Goal: Information Seeking & Learning: Learn about a topic

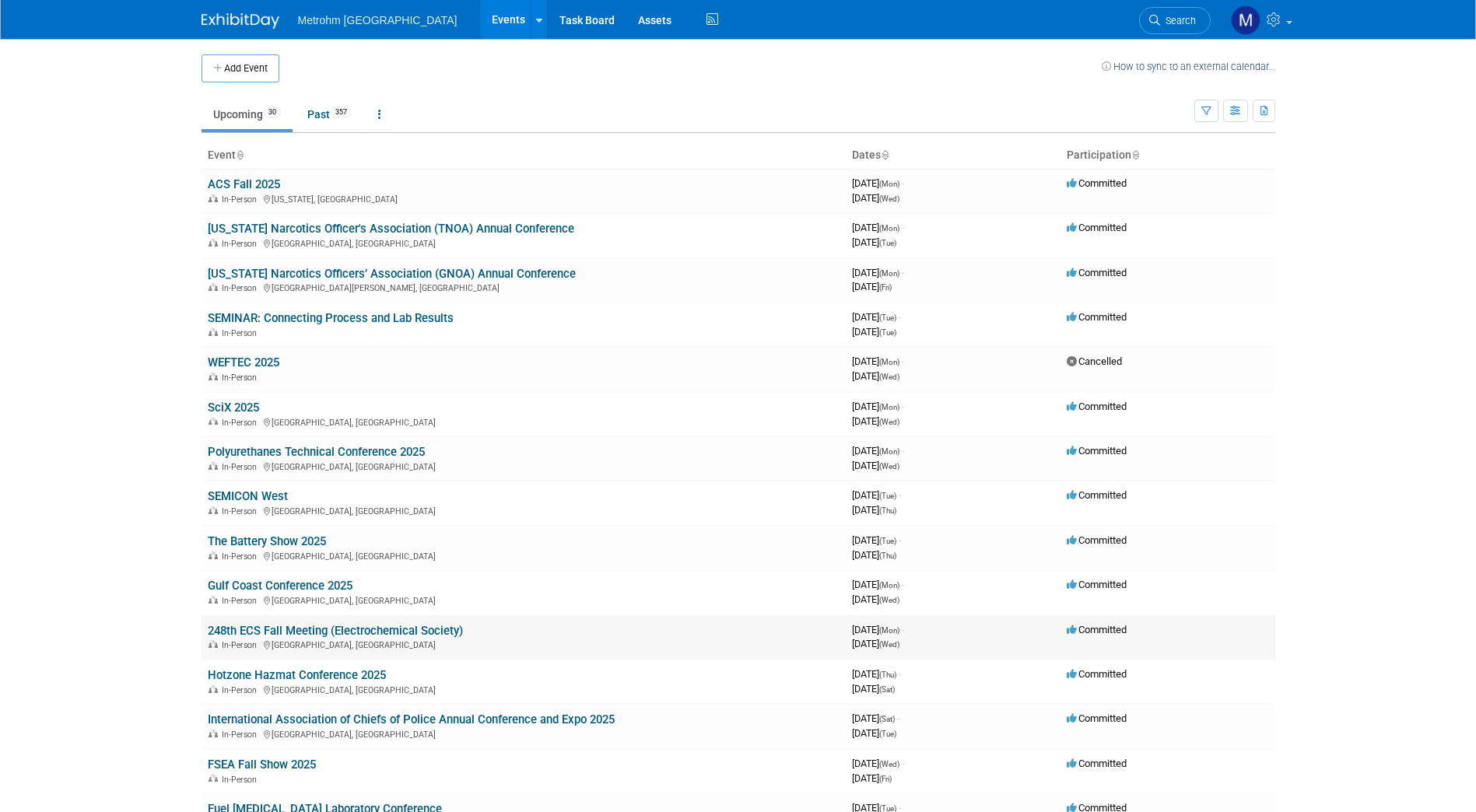
click at [258, 634] on link "248th ECS Fall Meeting (Electrochemical Society)" at bounding box center [336, 631] width 255 height 14
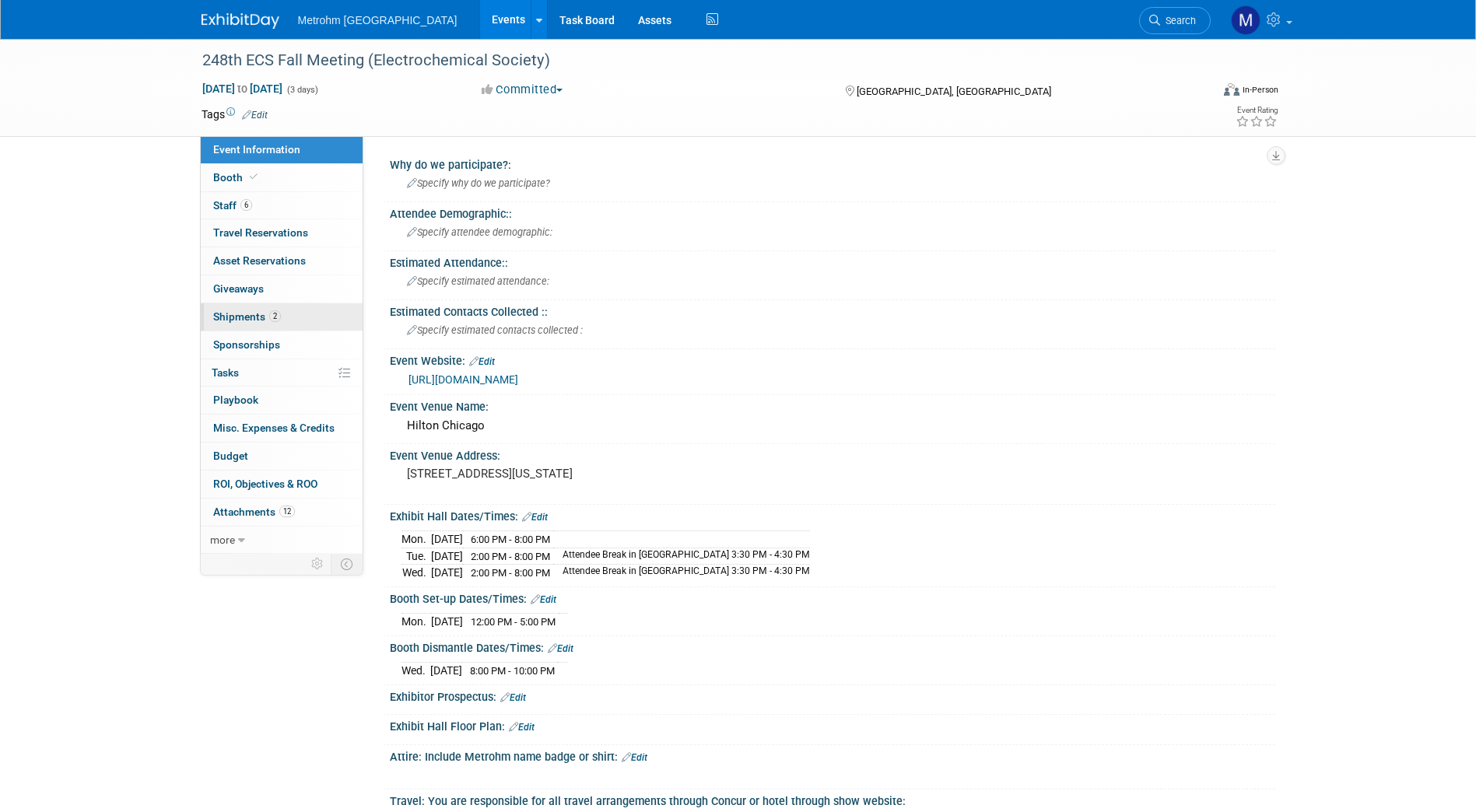
click at [275, 313] on span "2" at bounding box center [275, 316] width 12 height 12
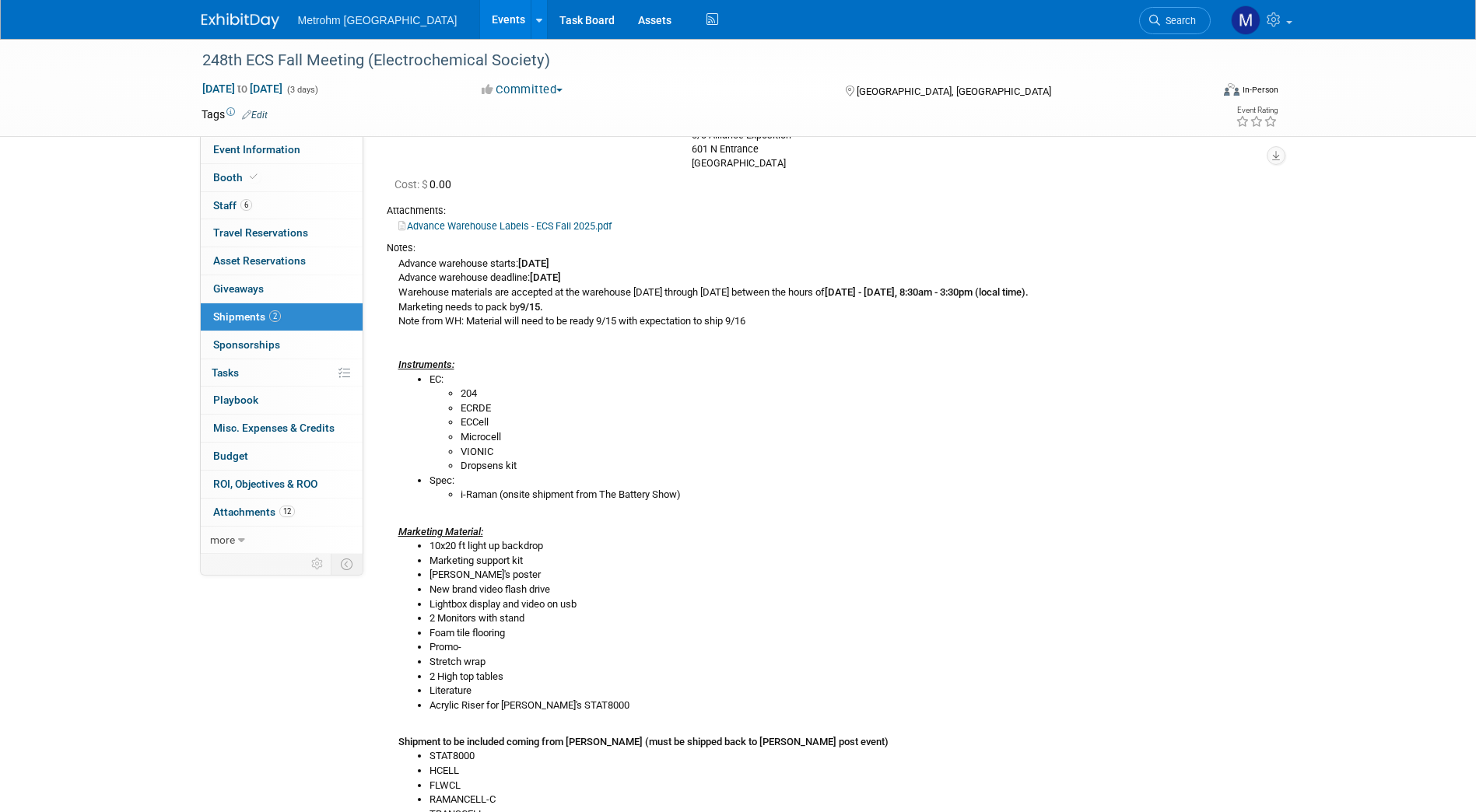
scroll to position [178, 0]
click at [235, 31] on div "Metrohm USA Events Add Event Bulk Upload Events Shareable Event Boards Recently…" at bounding box center [738, 19] width 1074 height 39
click at [224, 5] on div at bounding box center [250, 14] width 96 height 29
click at [220, 9] on link at bounding box center [250, 13] width 96 height 12
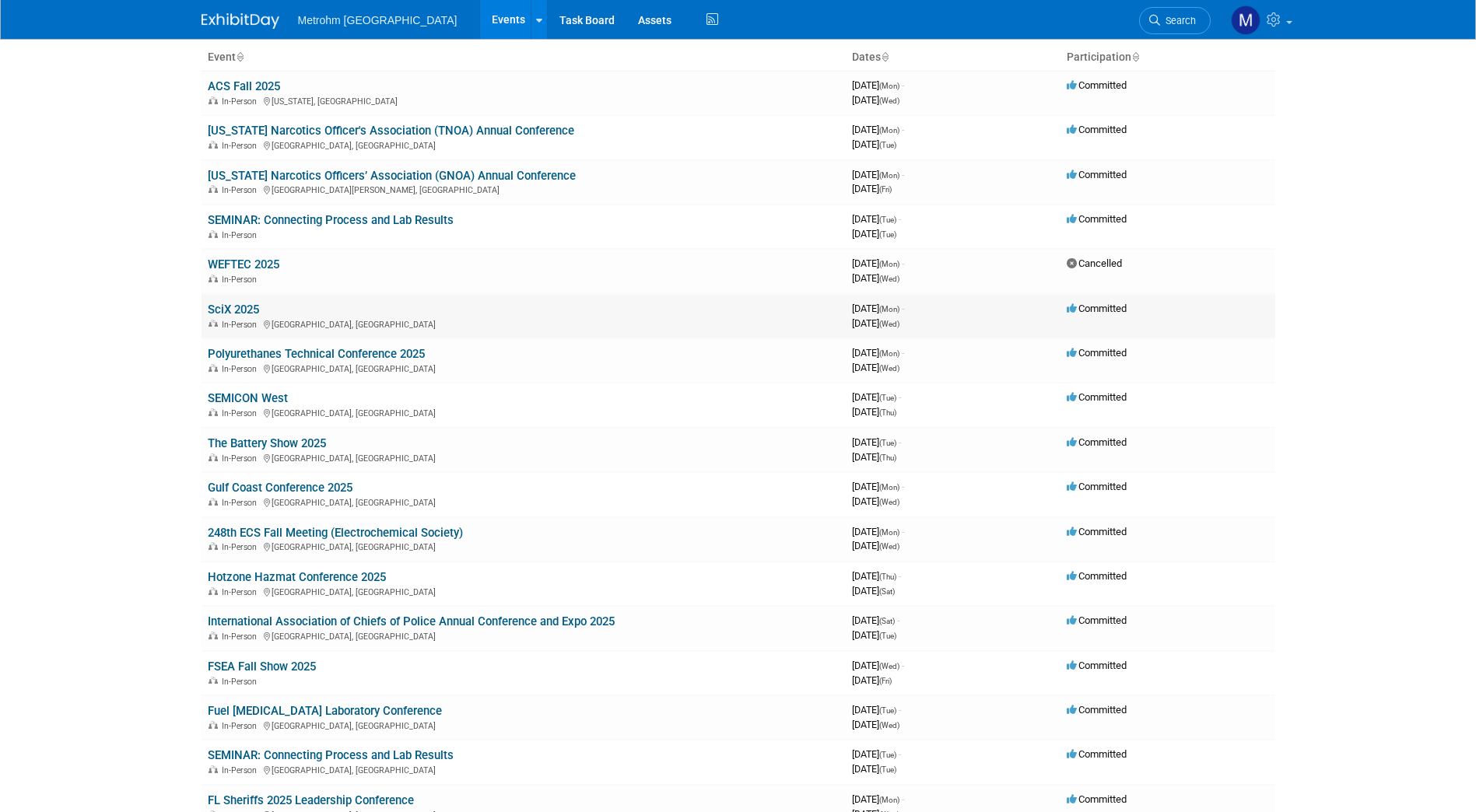
scroll to position [99, 0]
click at [296, 437] on link "The Battery Show 2025" at bounding box center [267, 442] width 118 height 14
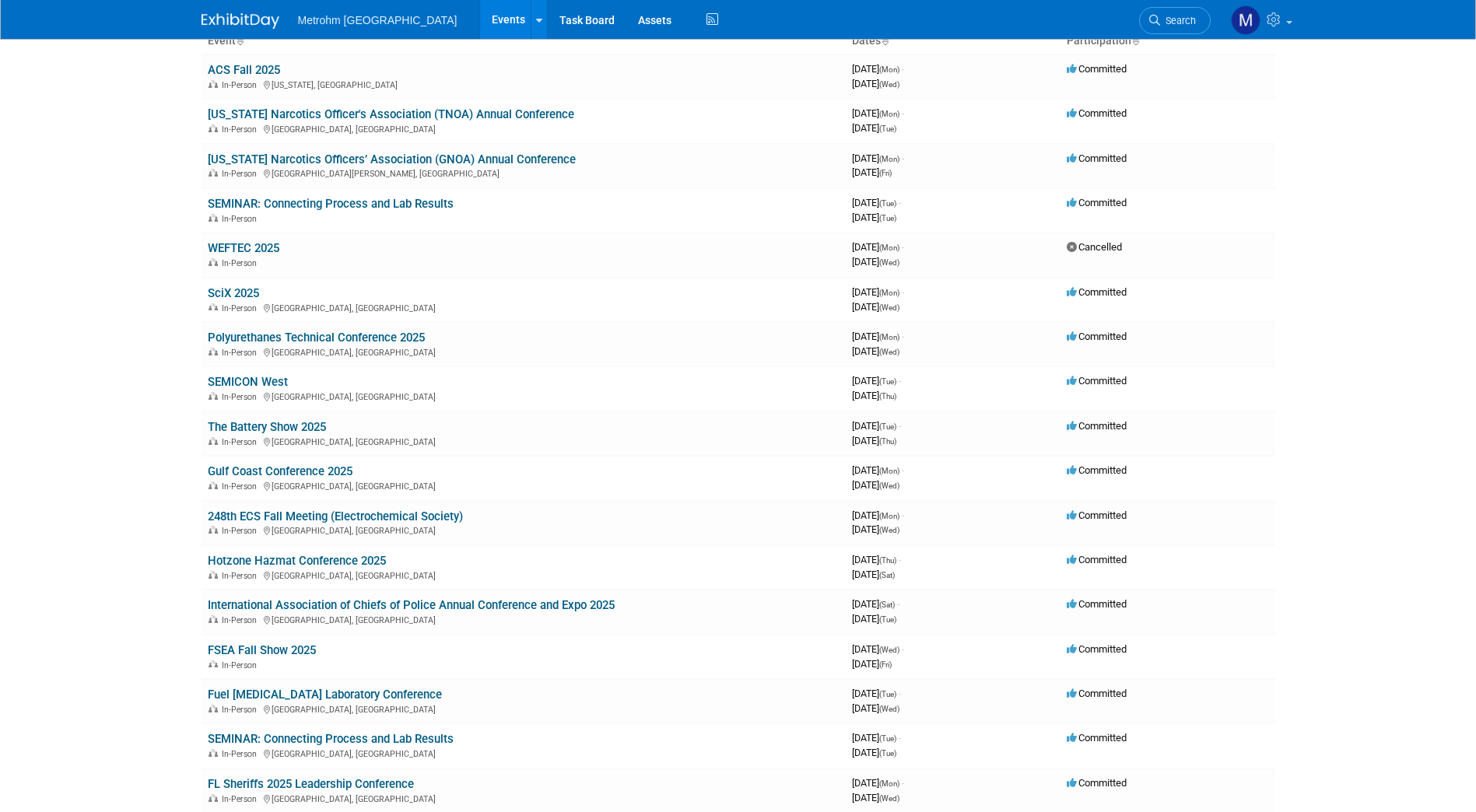
scroll to position [0, 0]
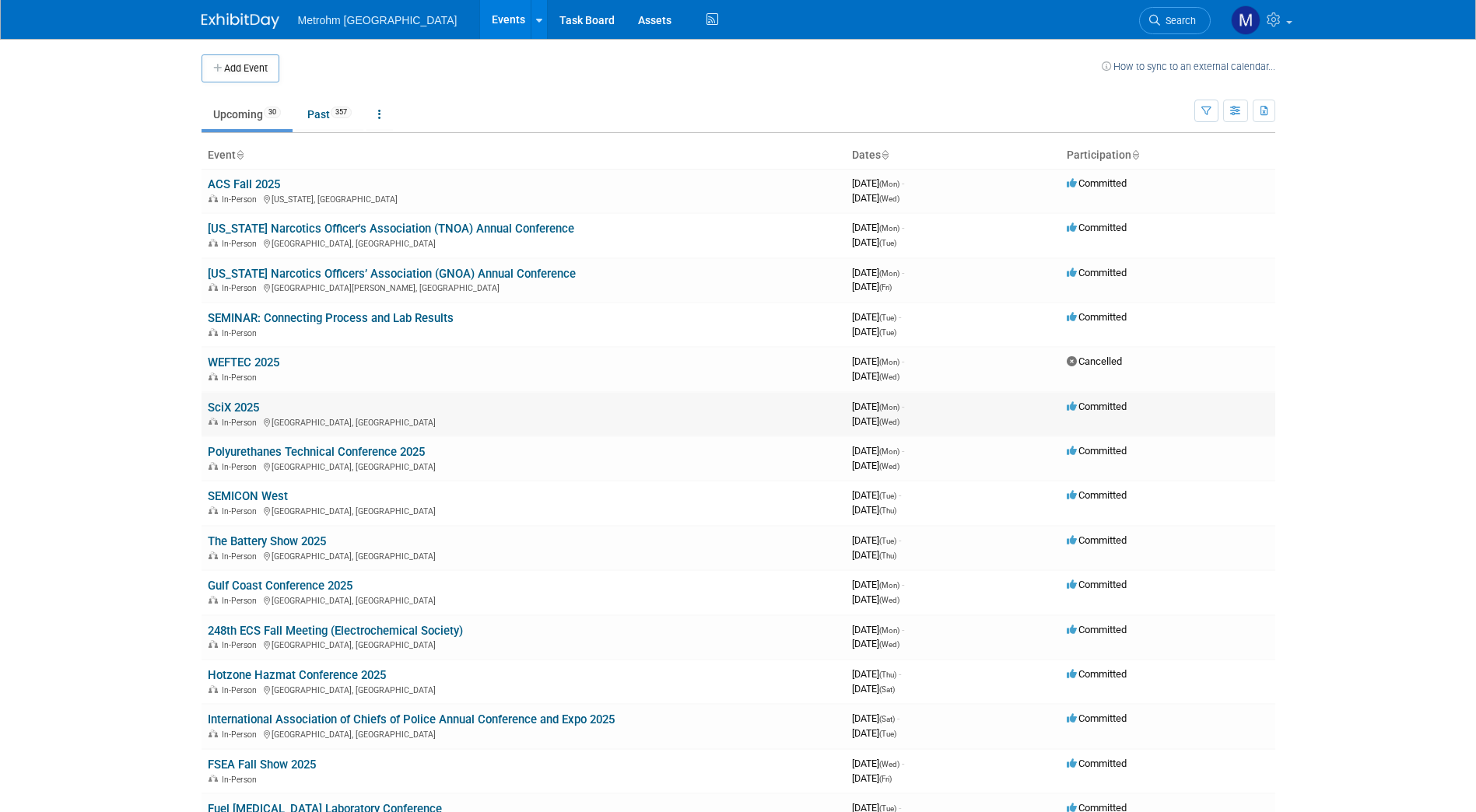
click at [221, 410] on link "SciX 2025" at bounding box center [234, 407] width 52 height 14
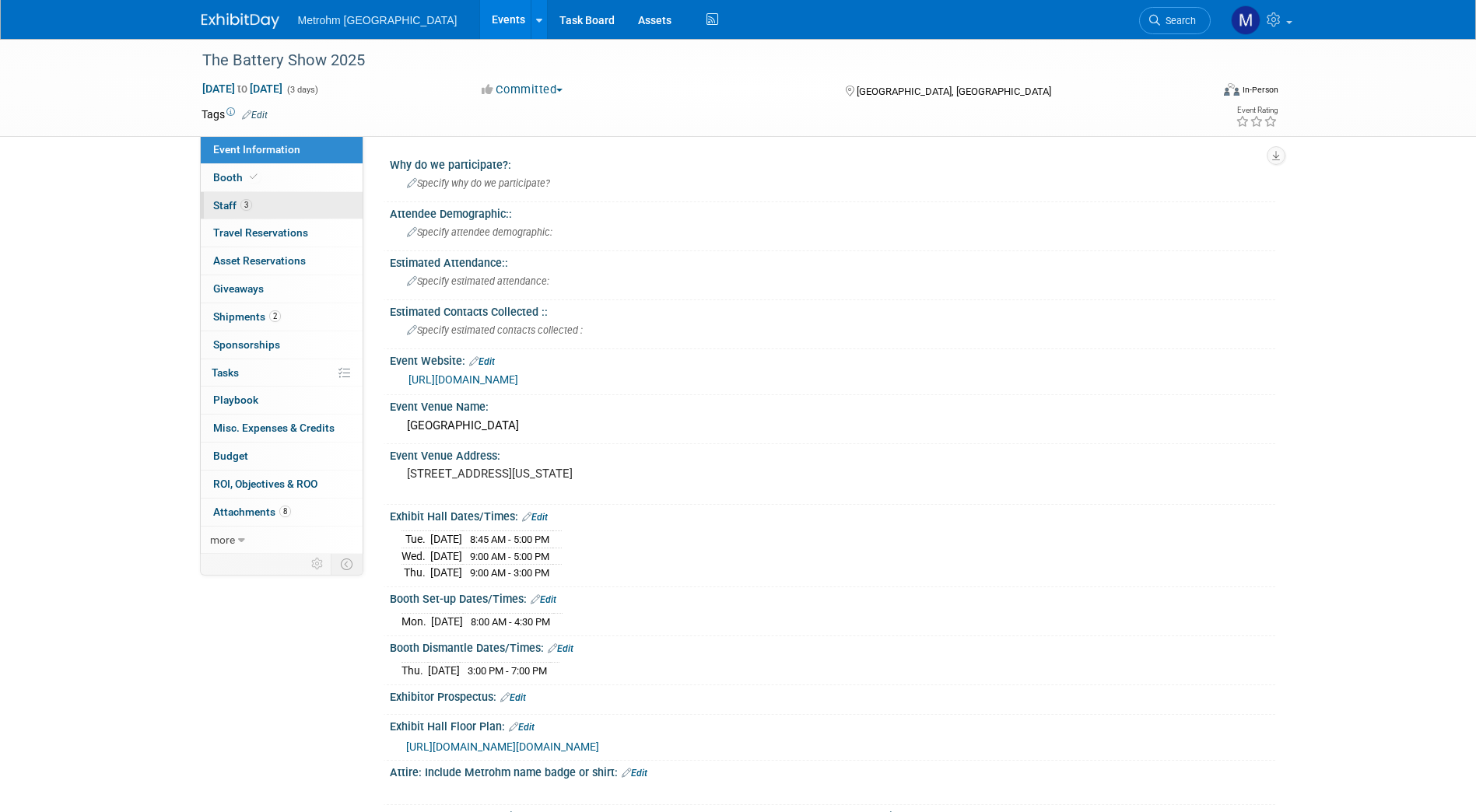
click at [260, 214] on link "3 Staff 3" at bounding box center [281, 205] width 162 height 27
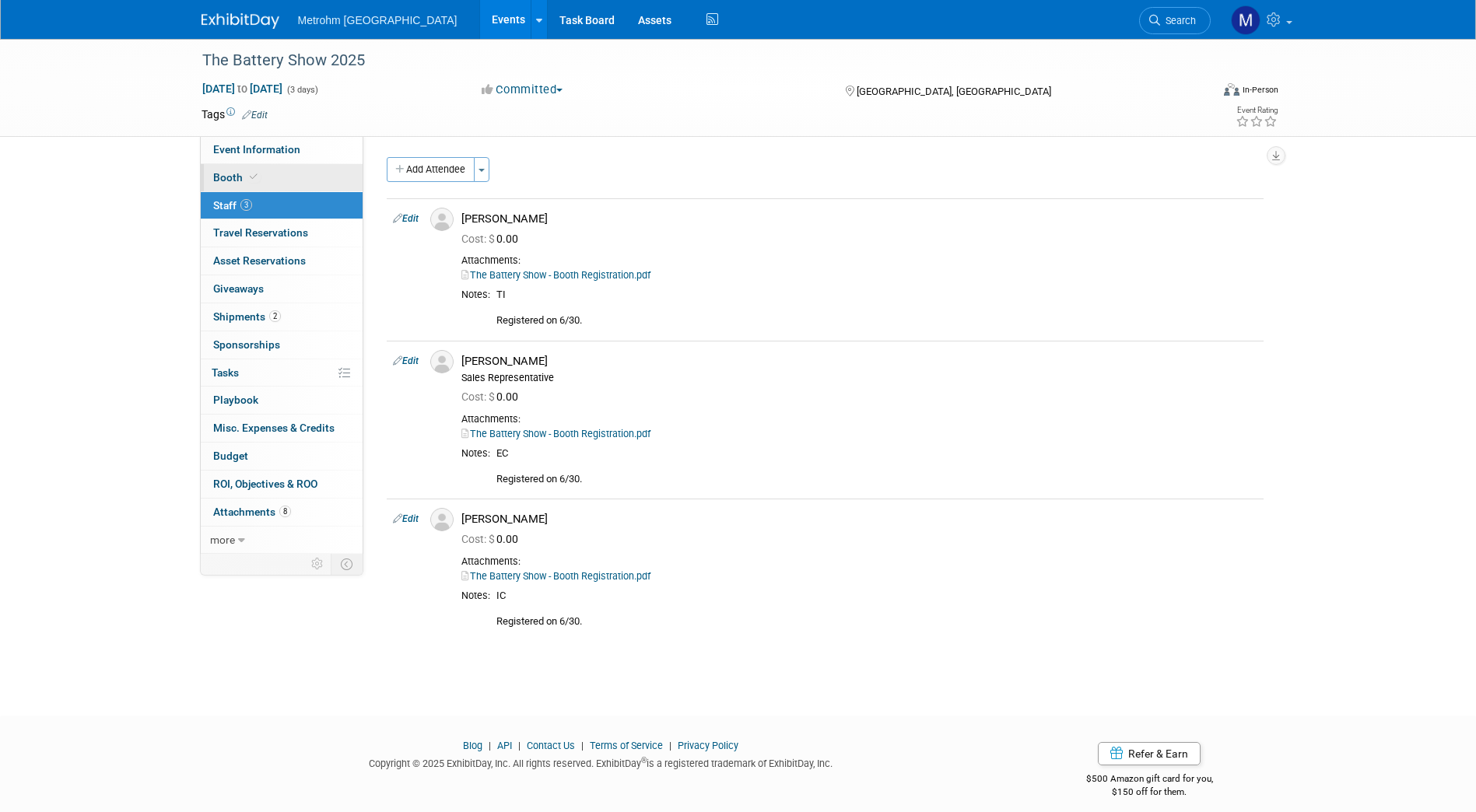
click at [266, 167] on link "Booth" at bounding box center [281, 178] width 162 height 27
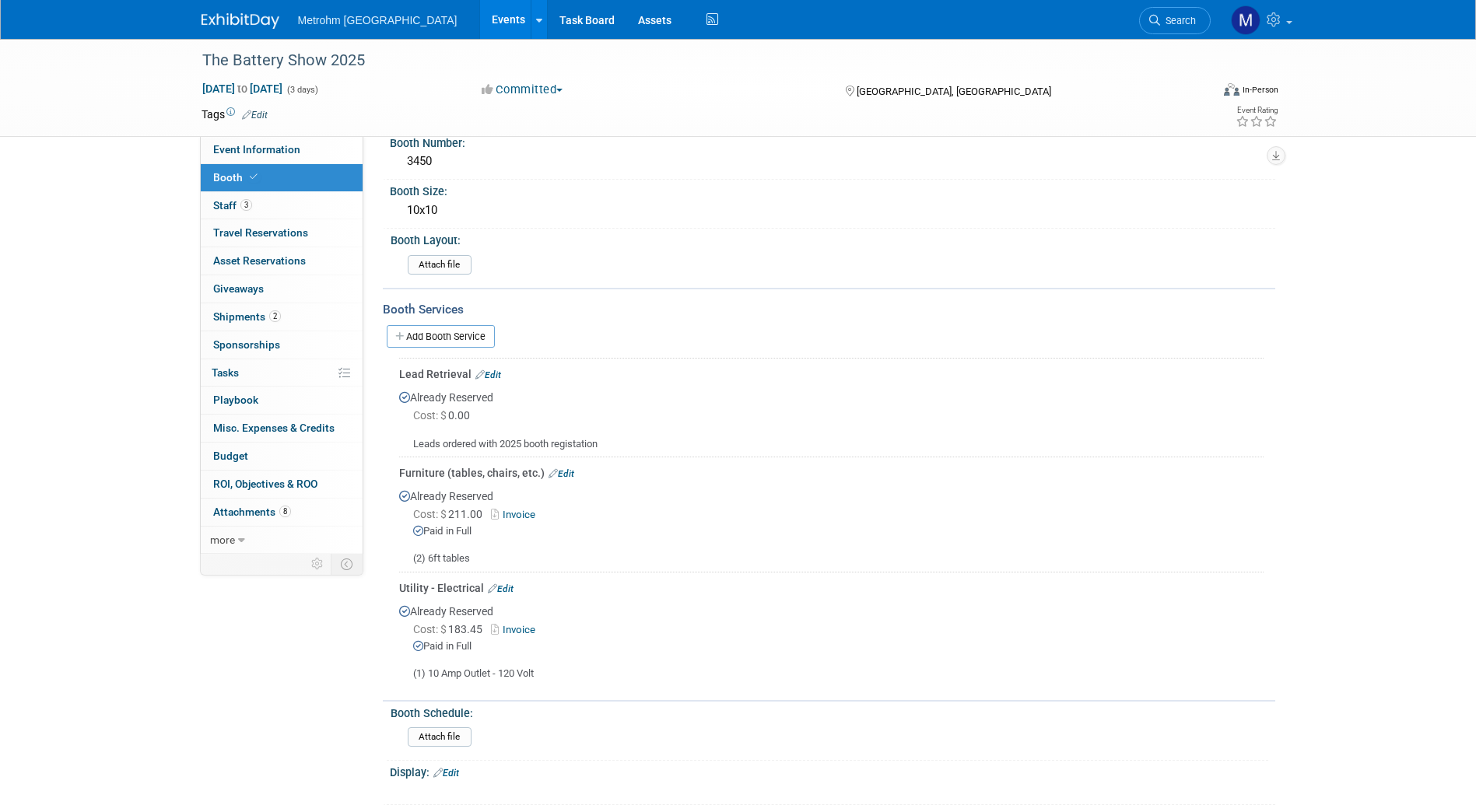
scroll to position [90, 0]
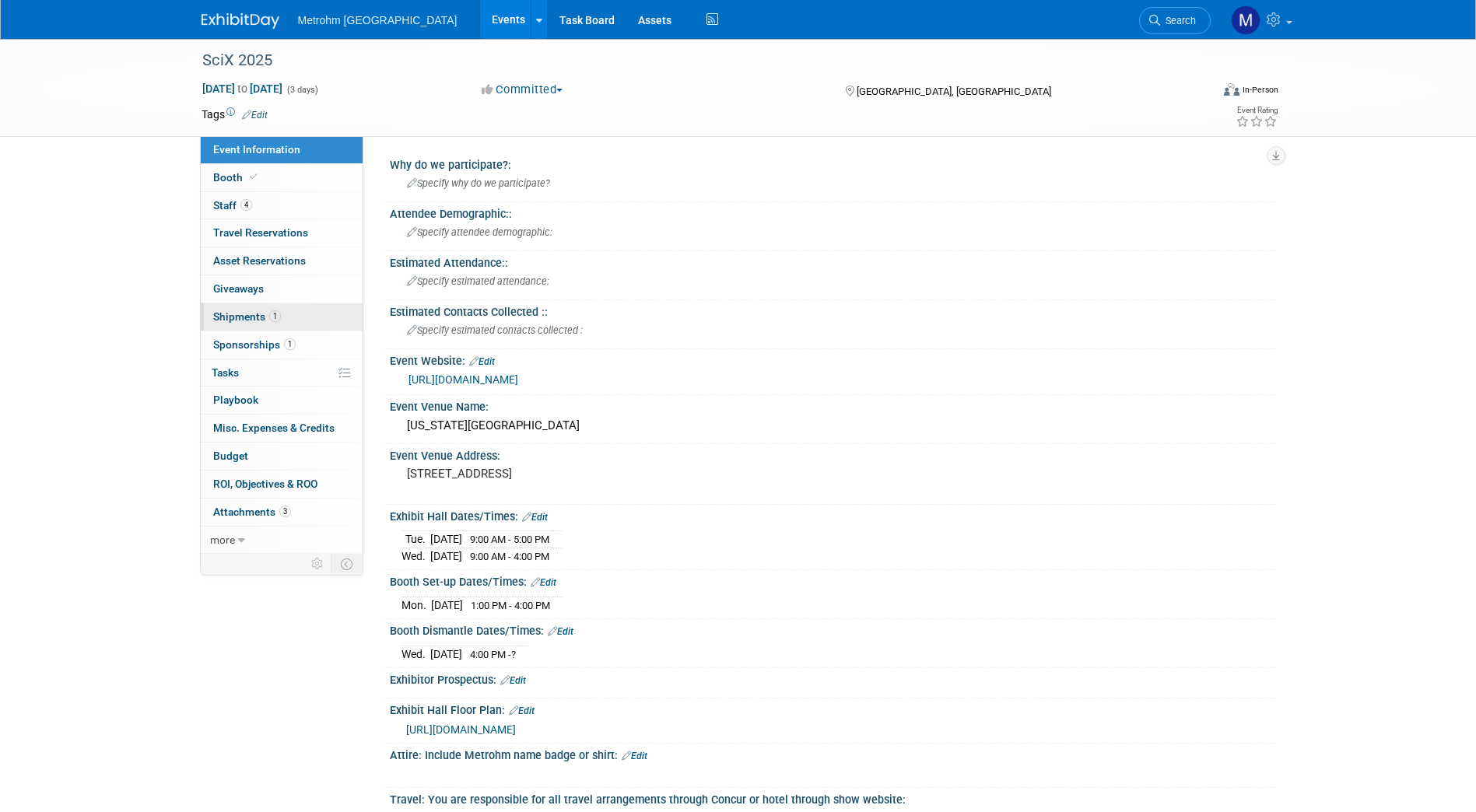
click at [273, 319] on span "1" at bounding box center [275, 316] width 12 height 12
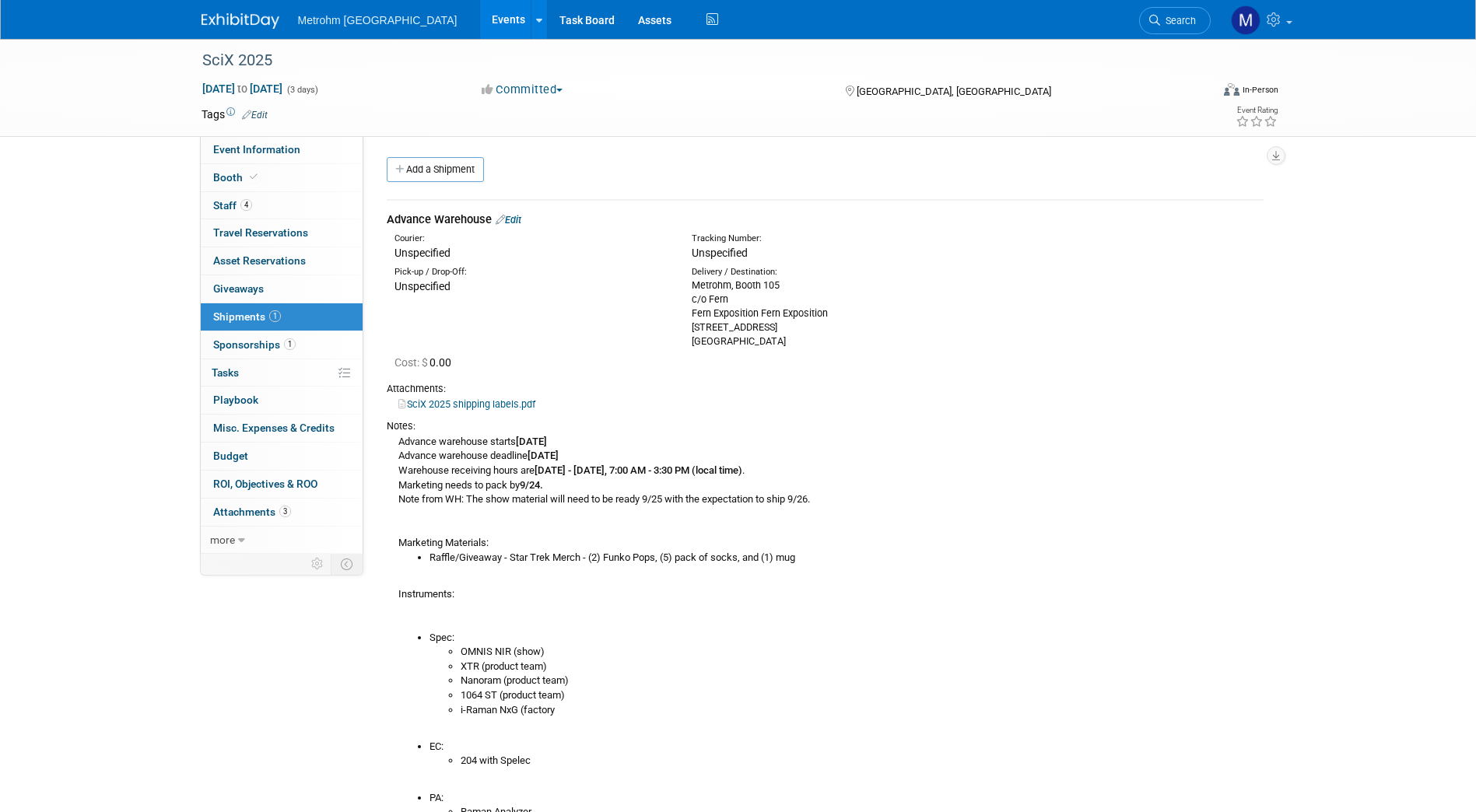
click at [505, 215] on icon at bounding box center [500, 219] width 9 height 10
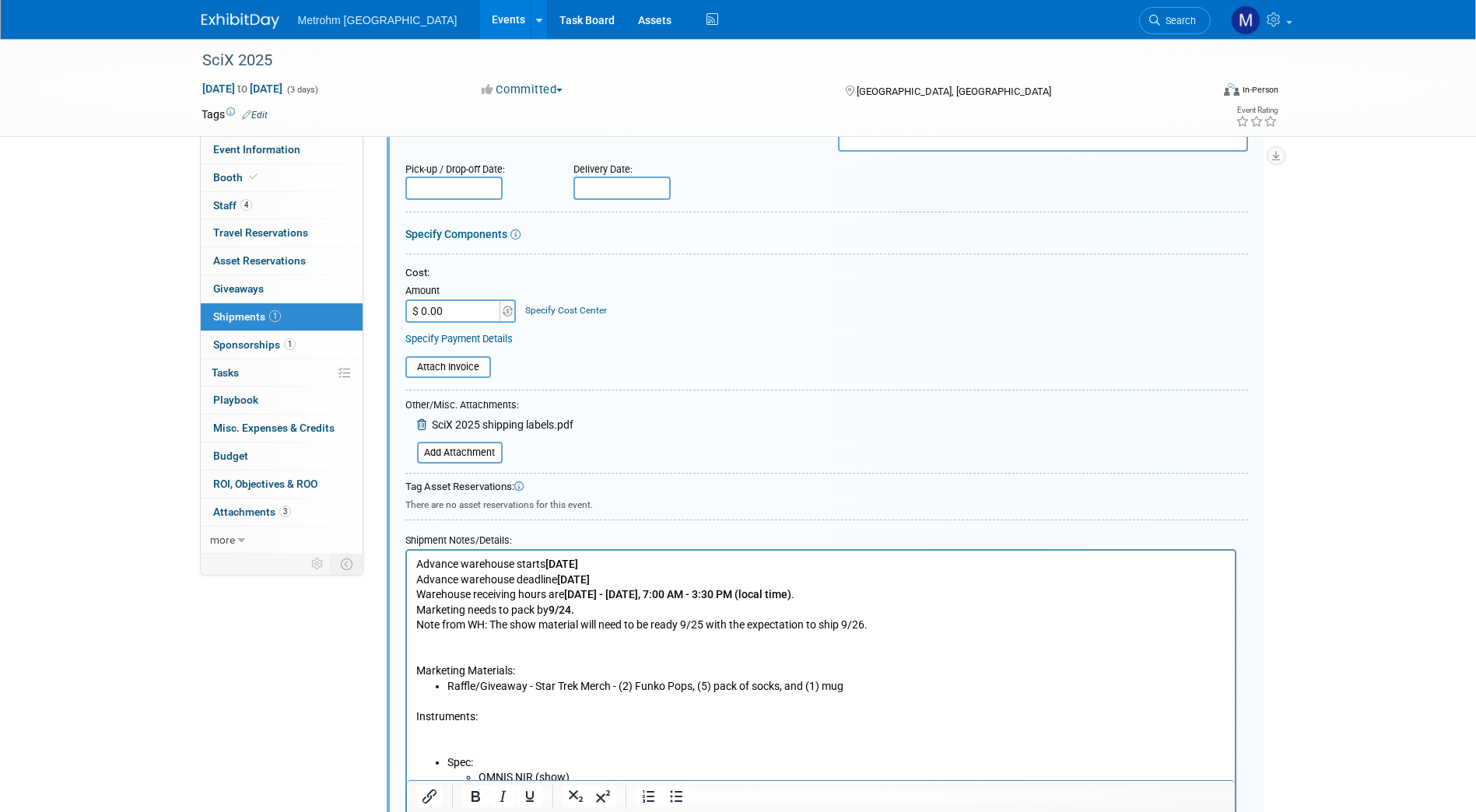
scroll to position [253, 0]
click at [850, 688] on li "Raffle/Giveaway - Star Trek Merch - (2) Funko Pops, (5) pack of socks, and (1) …" at bounding box center [836, 686] width 779 height 16
click at [503, 702] on li "Handheld 2 tier display" at bounding box center [836, 701] width 779 height 16
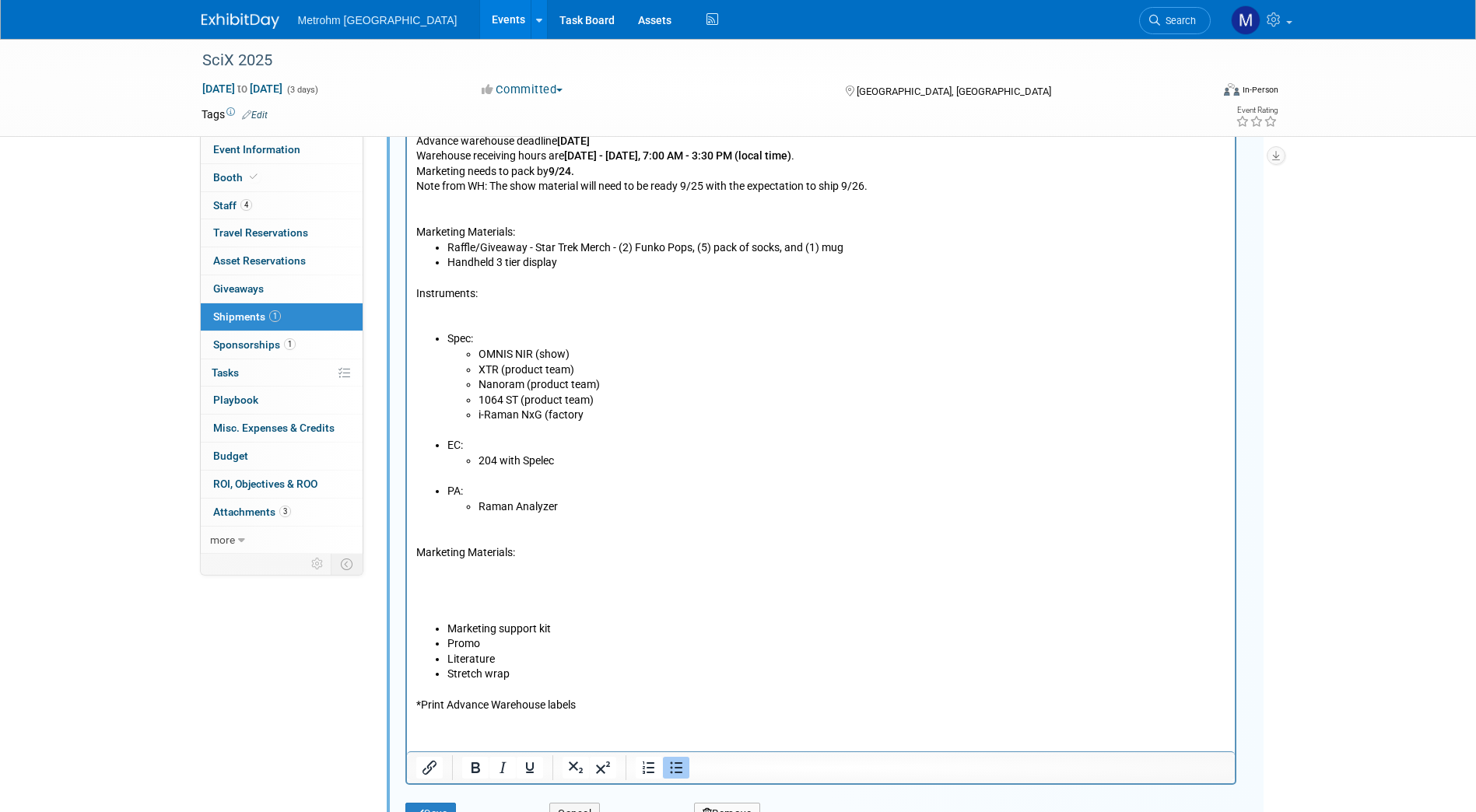
scroll to position [694, 0]
click at [448, 799] on div "Save" at bounding box center [466, 807] width 145 height 32
click at [446, 805] on button "Save" at bounding box center [431, 813] width 52 height 22
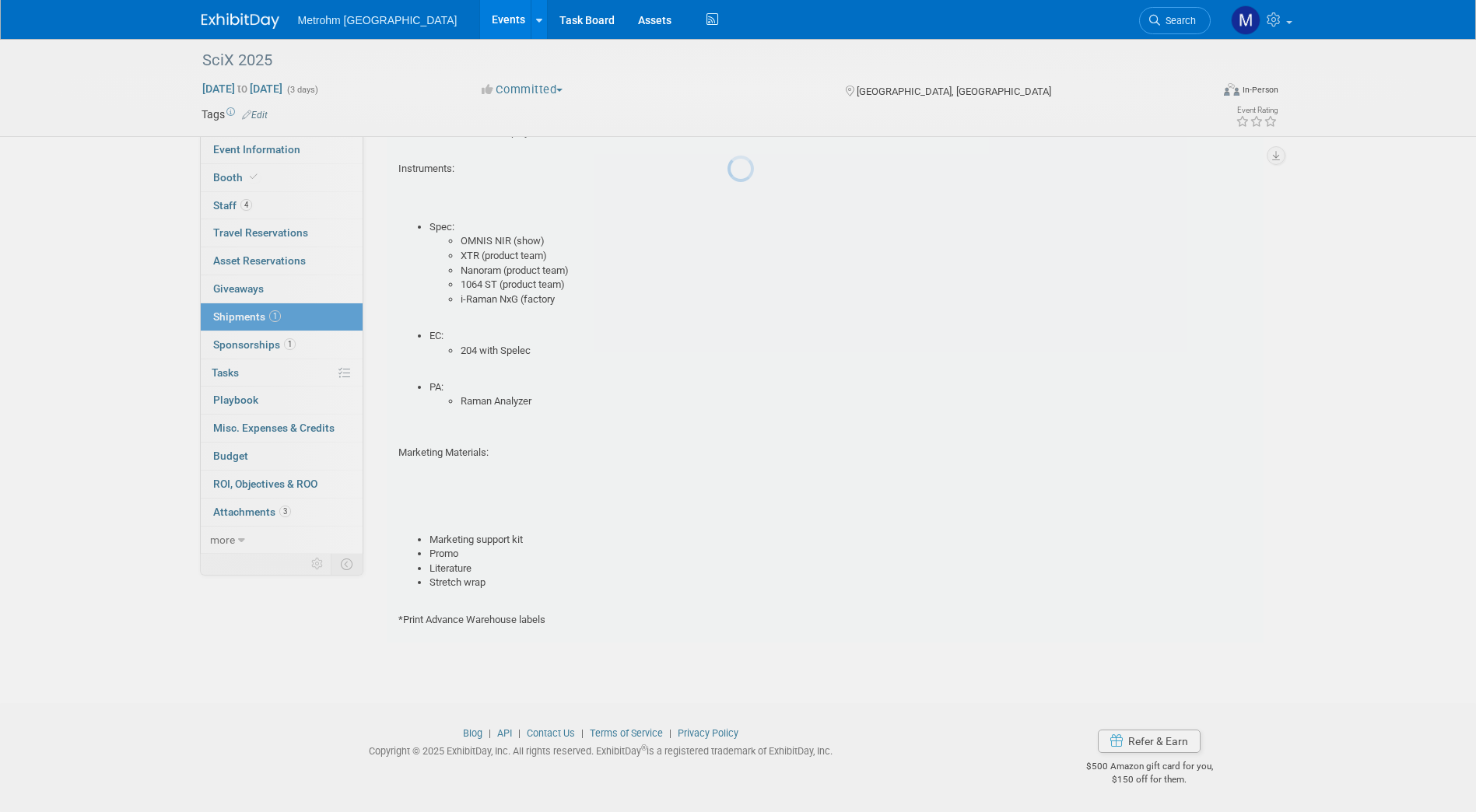
scroll to position [23, 0]
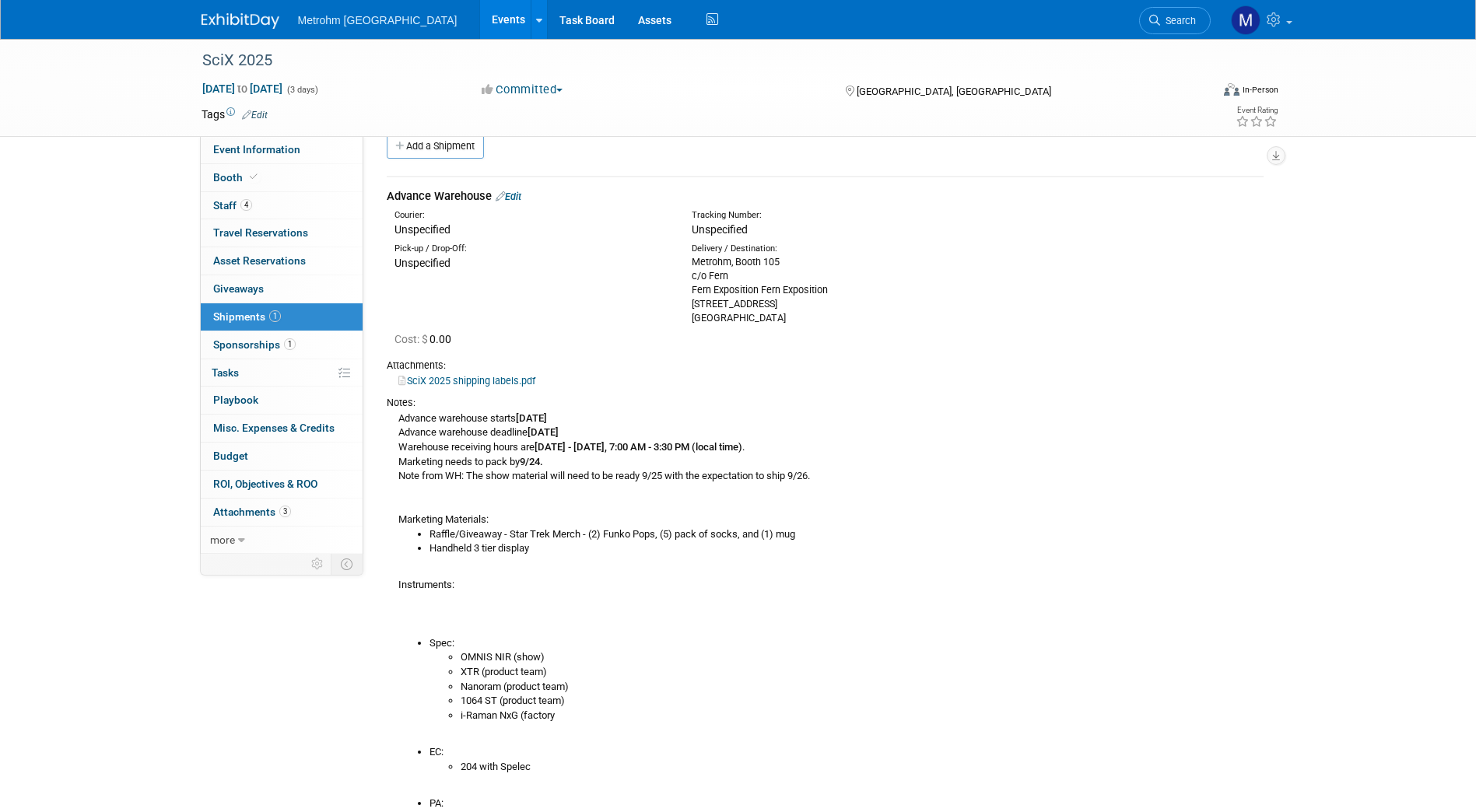
click at [129, 288] on div "SciX 2025 Oct 6, 2025 to Oct 8, 2025 (3 days) Oct 6, 2025 to Oct 8, 2025 Commit…" at bounding box center [738, 554] width 1476 height 1077
click at [267, 141] on link "Event Information" at bounding box center [281, 149] width 162 height 27
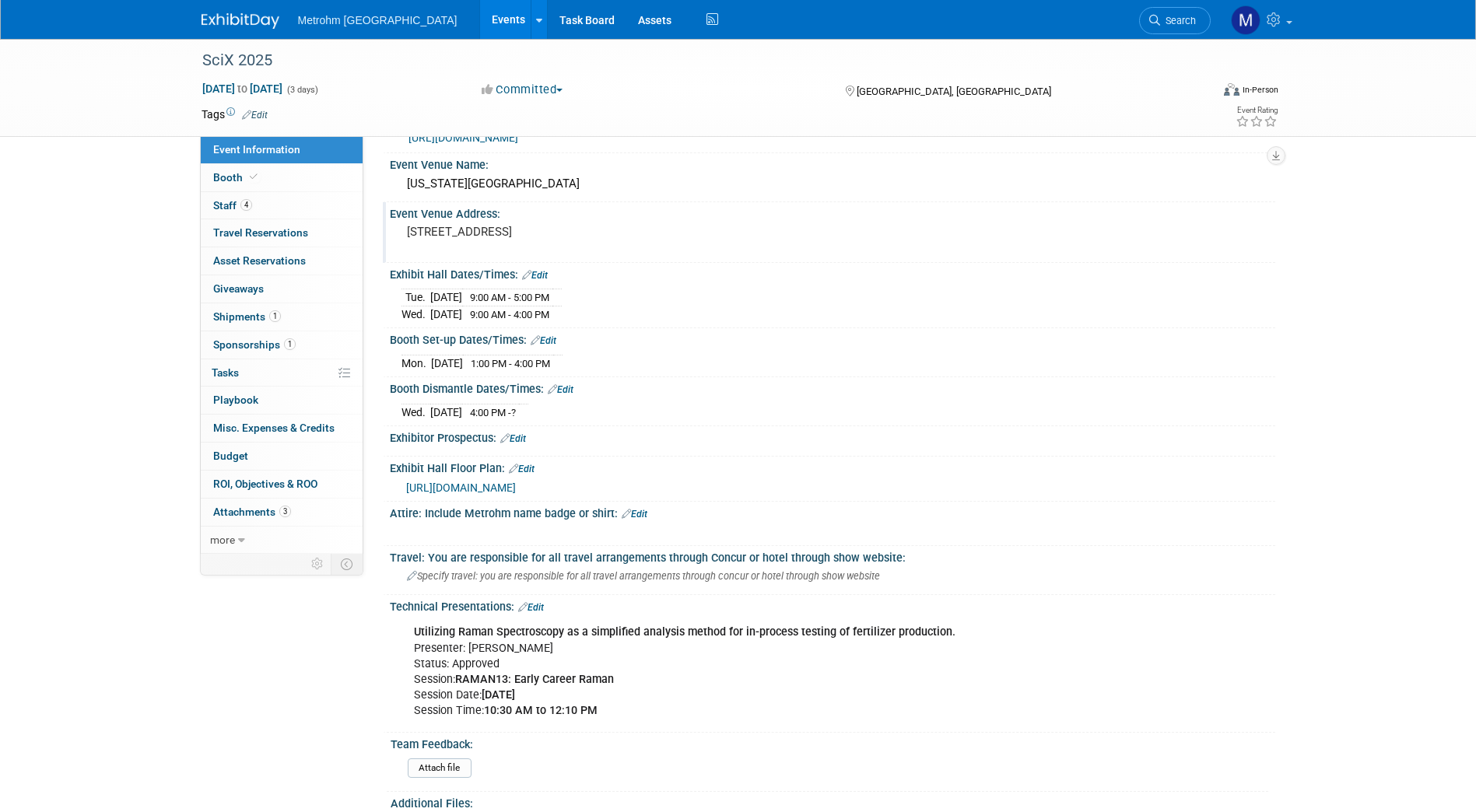
scroll to position [241, 0]
click at [289, 330] on link "1 Shipments 1" at bounding box center [281, 316] width 162 height 27
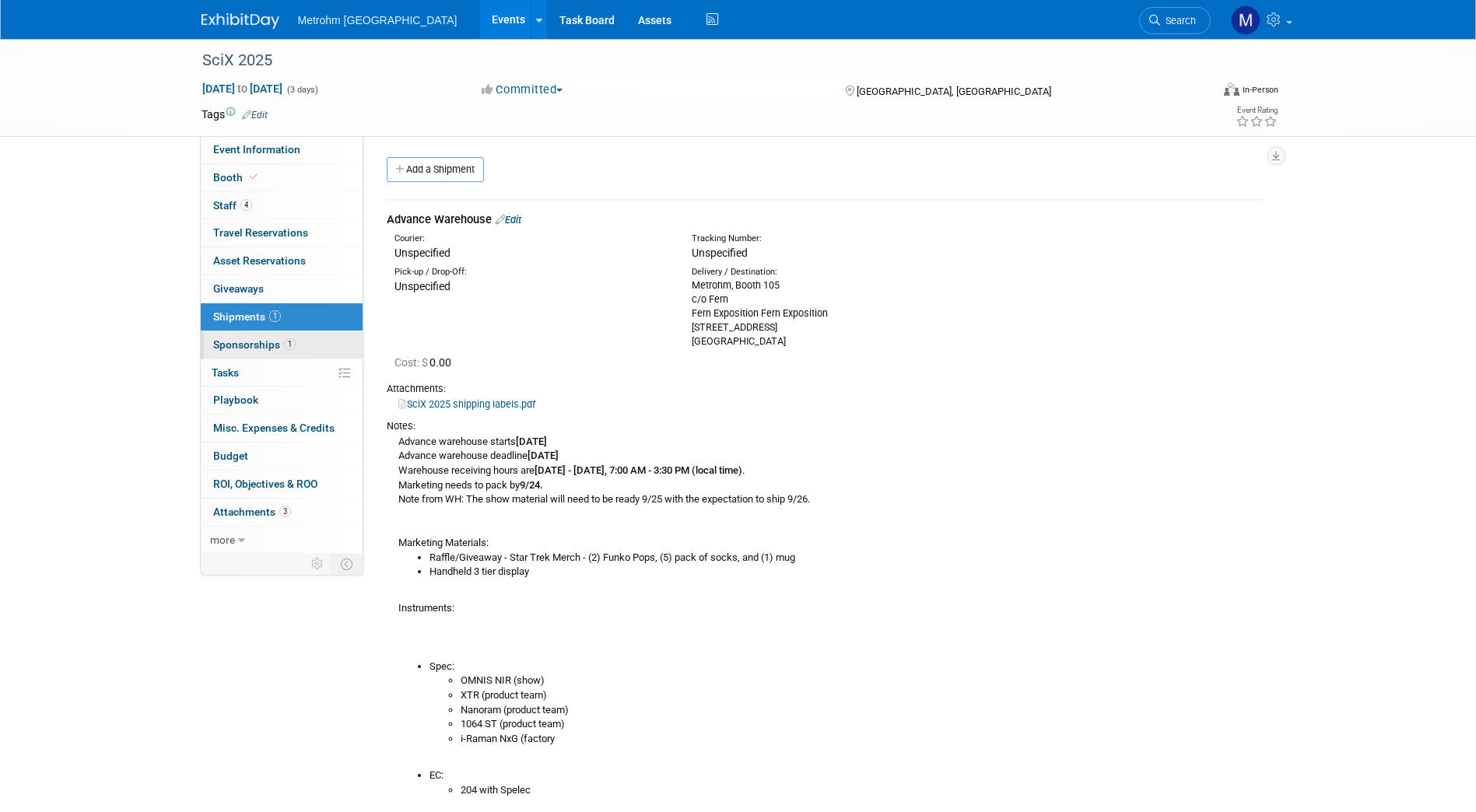
click at [294, 337] on link "1 Sponsorships 1" at bounding box center [281, 344] width 162 height 27
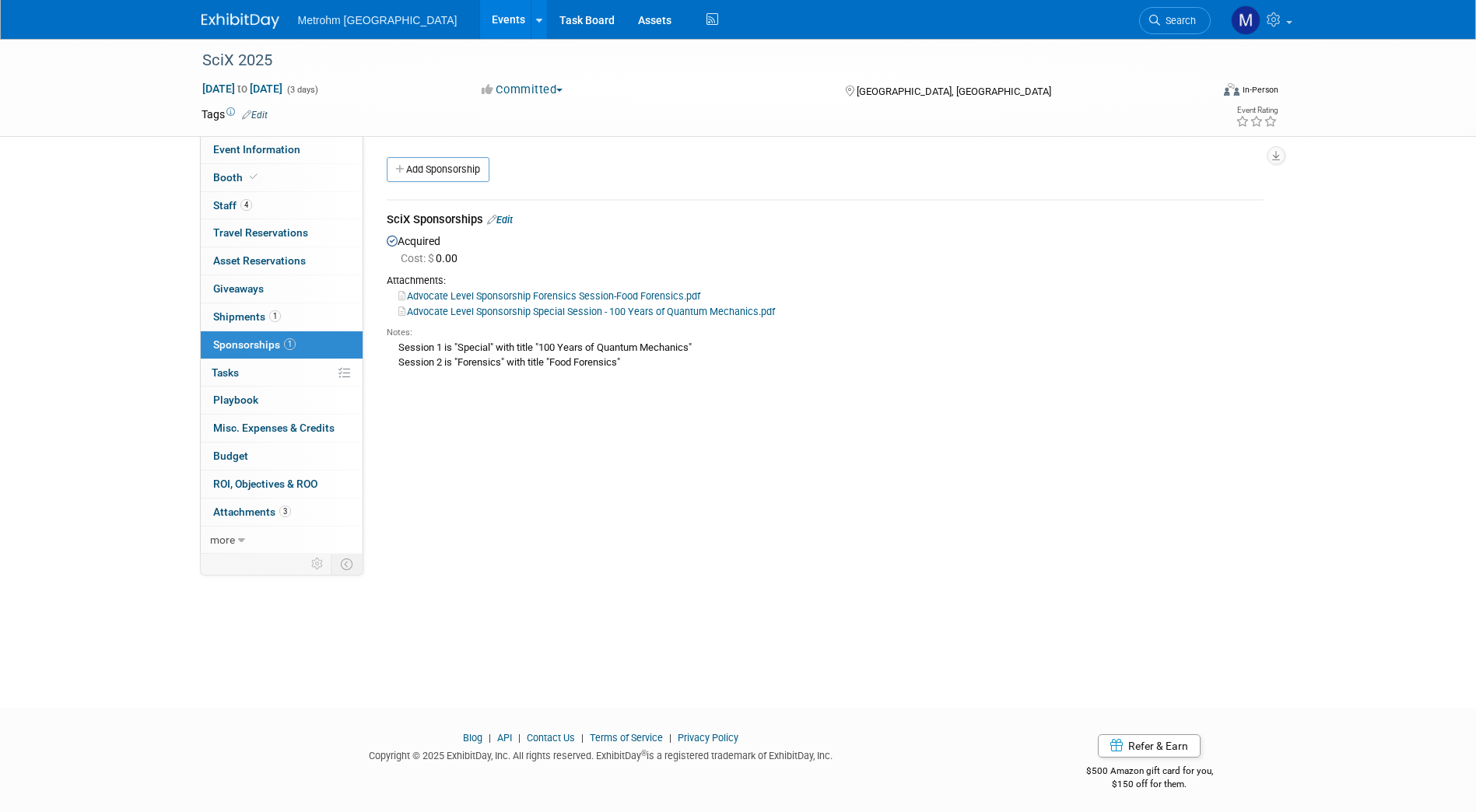
click at [510, 217] on link "Edit" at bounding box center [500, 219] width 26 height 12
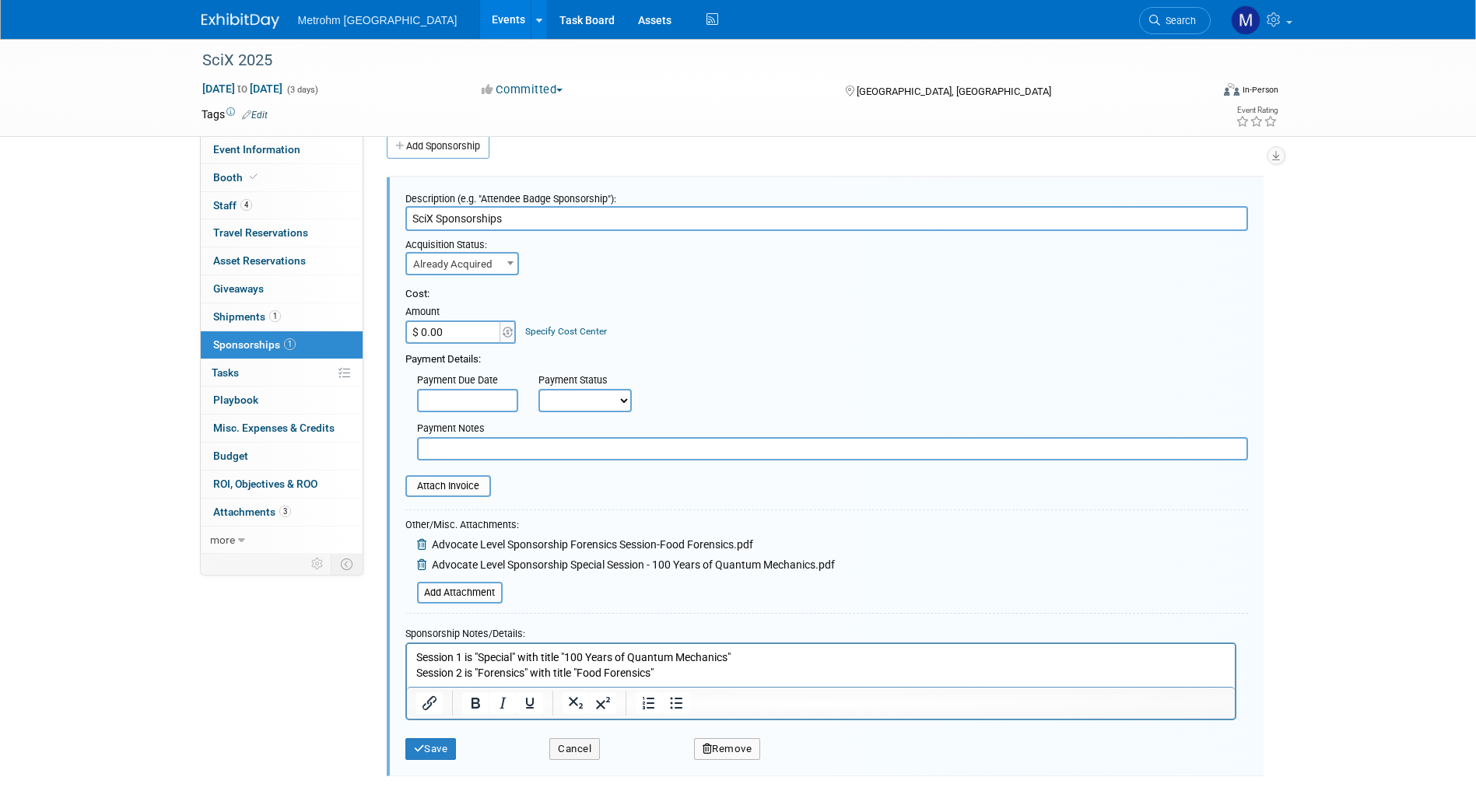
click at [671, 671] on p "Session 1 is "Special" with title "100 Years of Quantum Mechanics" Session 2 is…" at bounding box center [820, 665] width 810 height 31
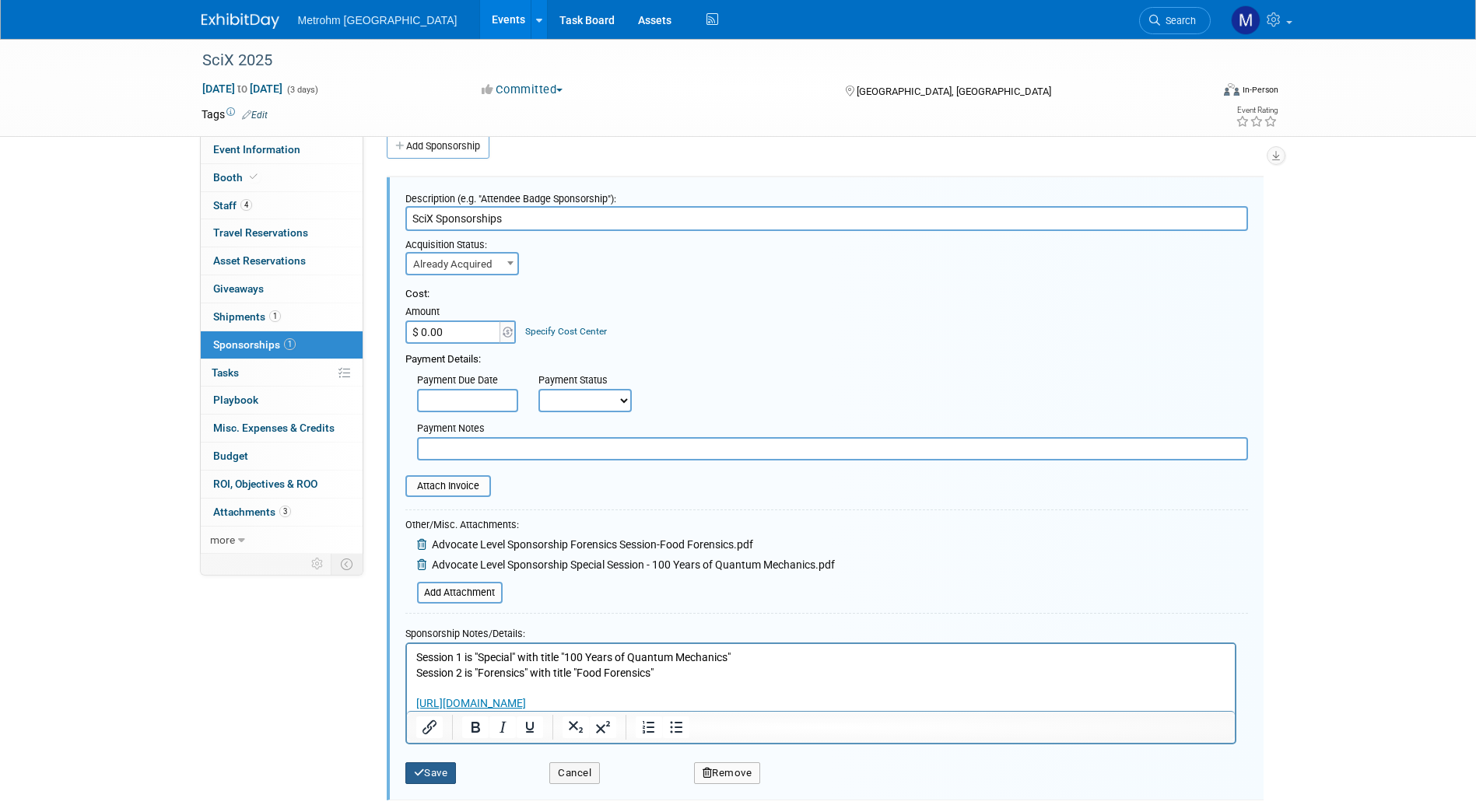
click at [449, 767] on button "Save" at bounding box center [431, 774] width 52 height 22
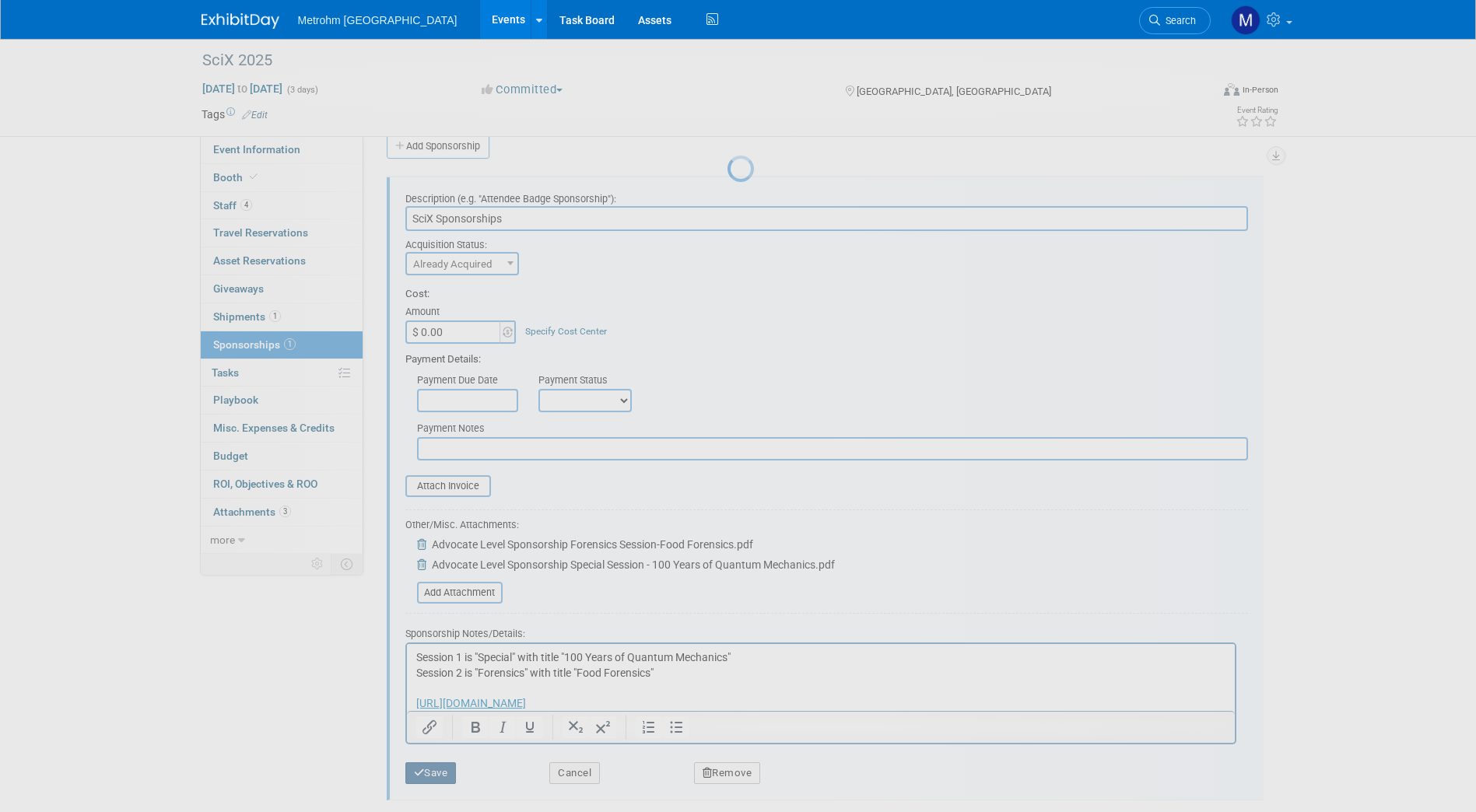
scroll to position [5, 0]
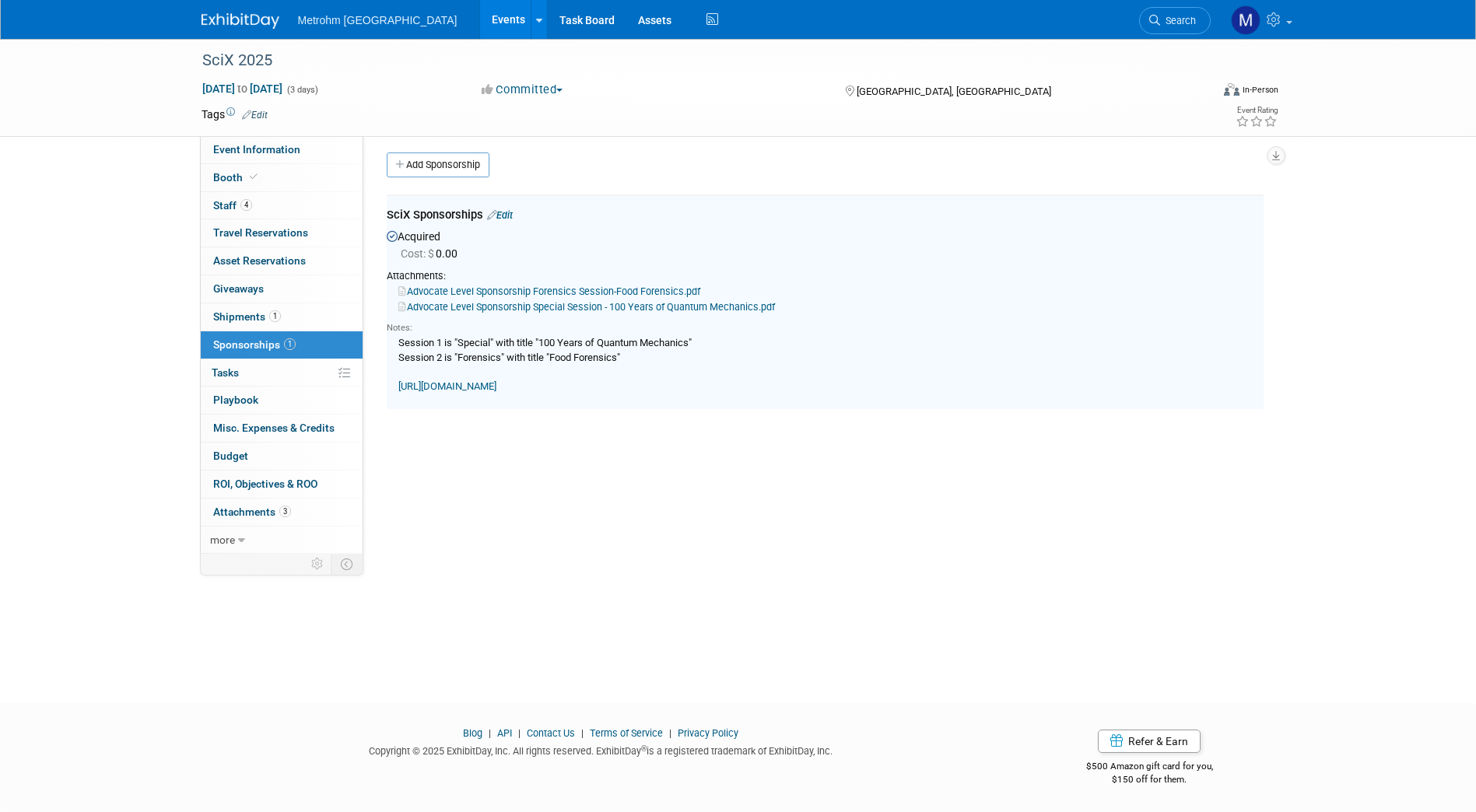
click at [497, 382] on link "https://www.scixconference.org/conference-sponsorship" at bounding box center [448, 386] width 98 height 12
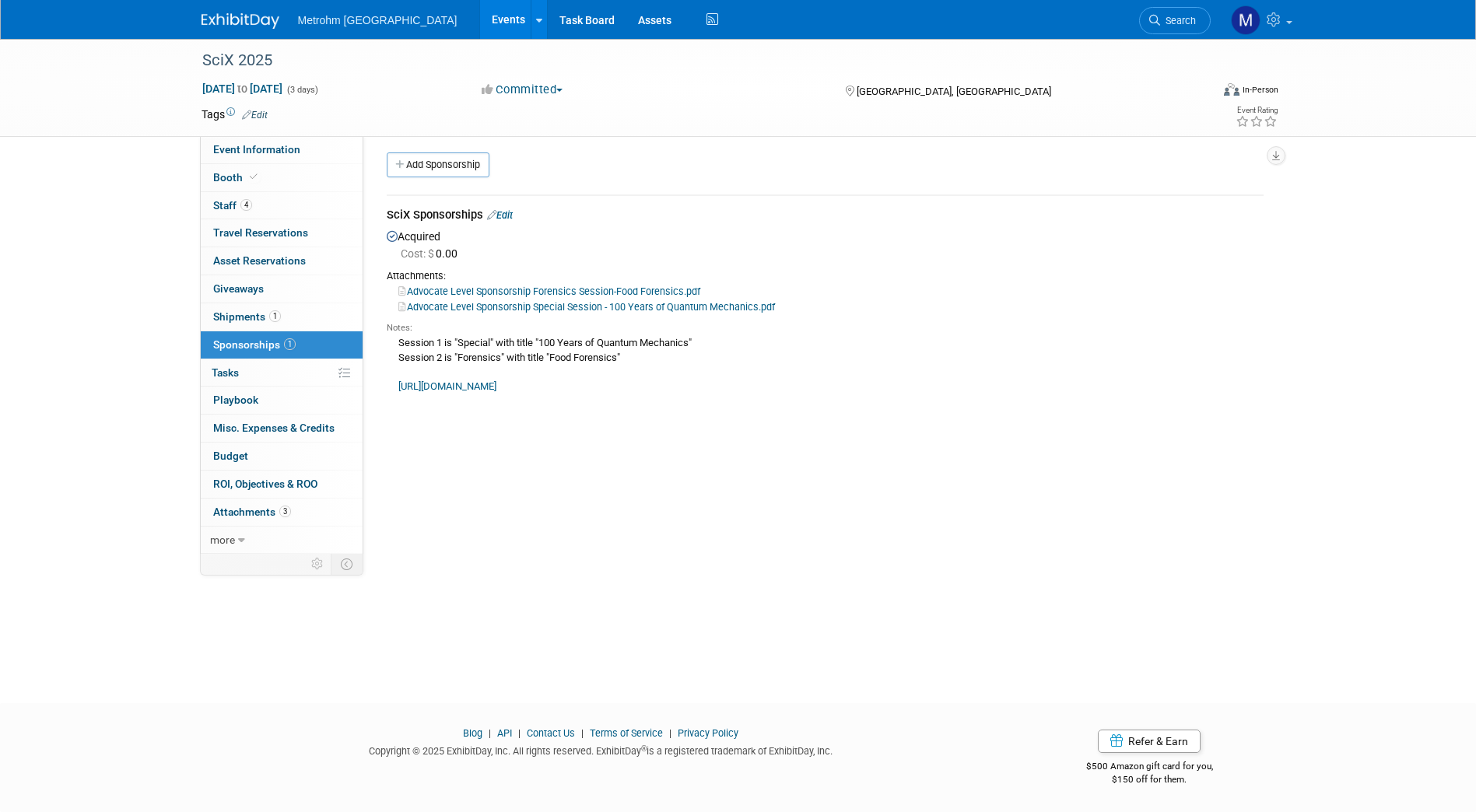
click at [250, 22] on img at bounding box center [240, 20] width 78 height 16
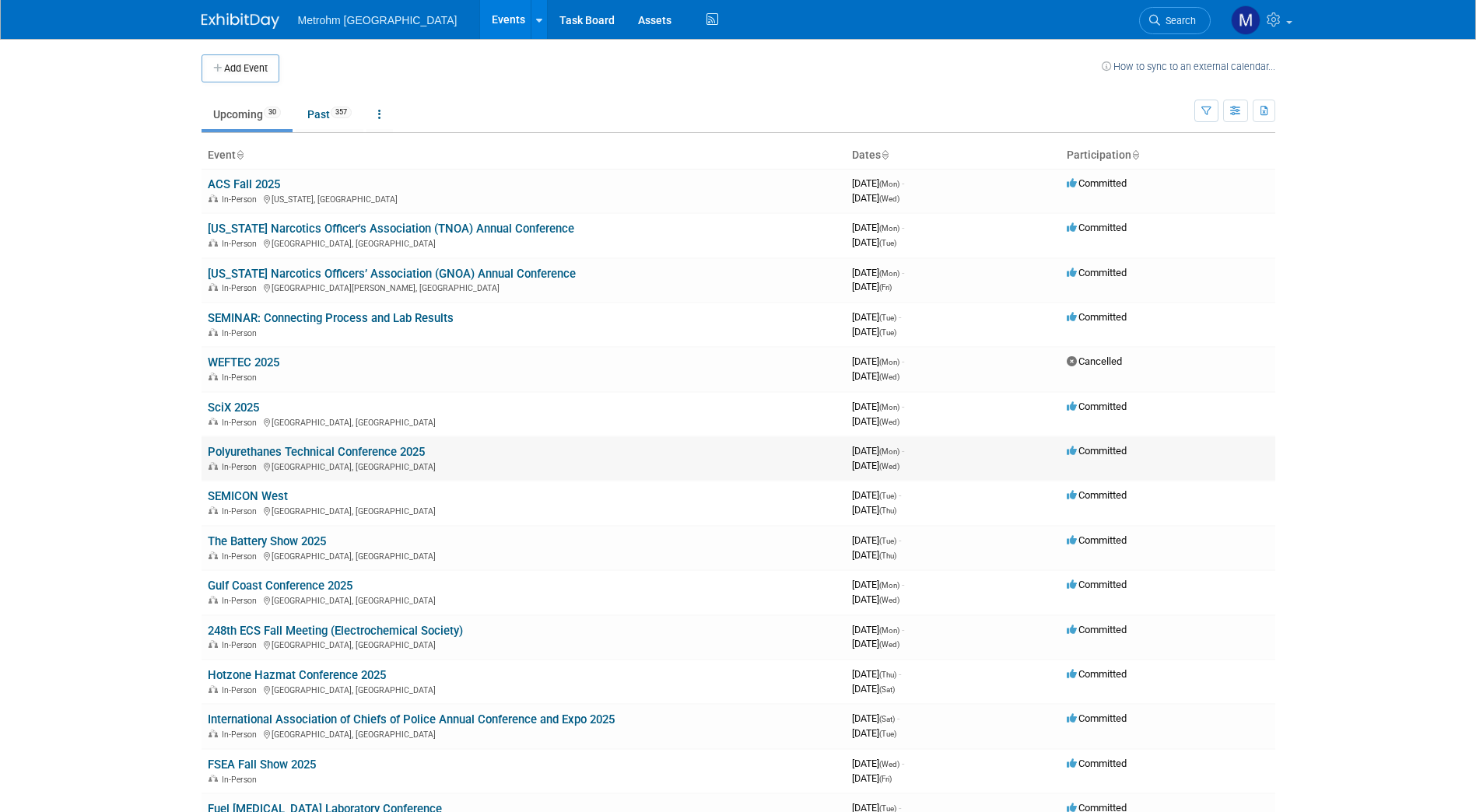
click at [357, 449] on link "Polyurethanes Technical Conference 2025" at bounding box center [316, 451] width 217 height 14
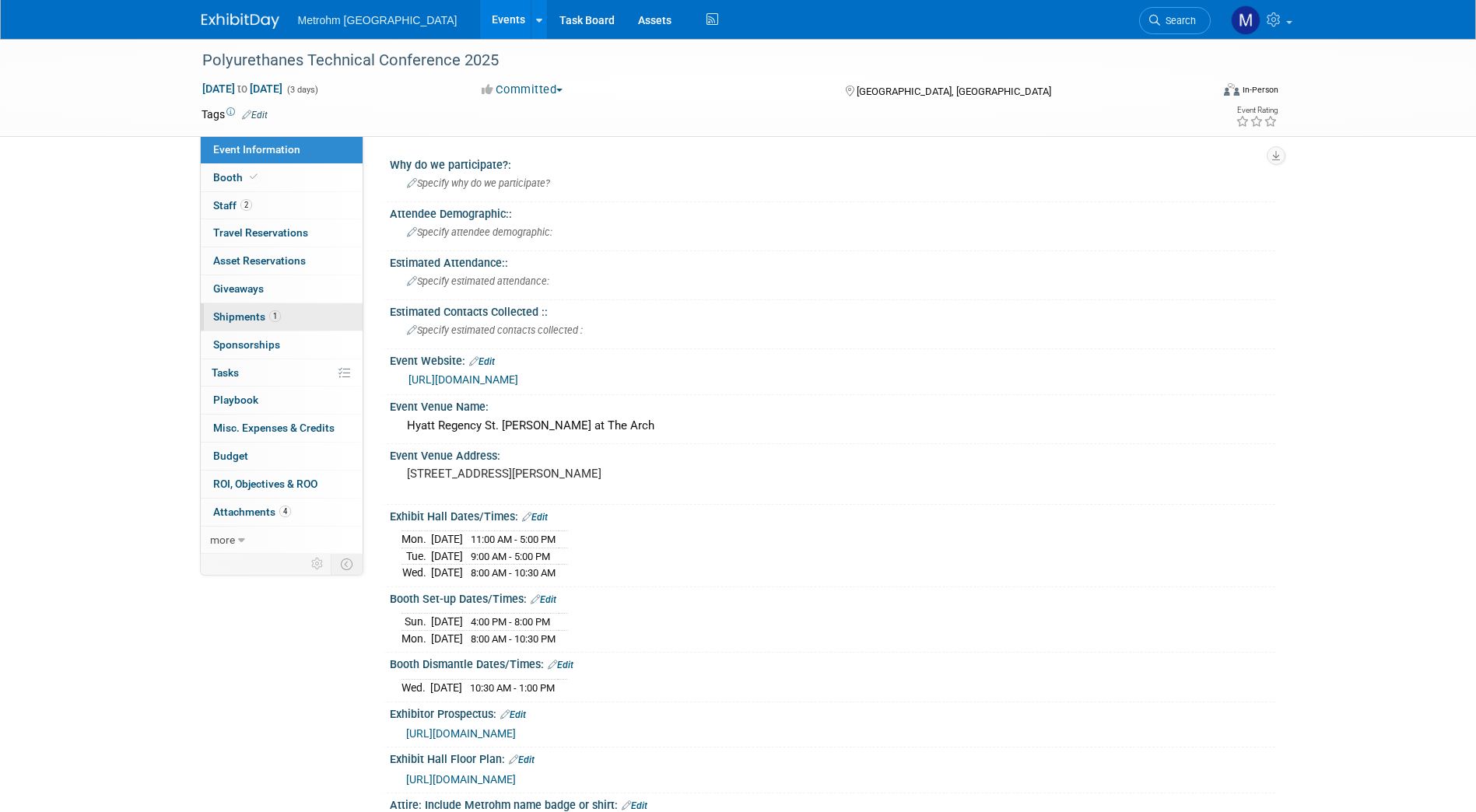
click at [249, 312] on span "Shipments 1" at bounding box center [247, 316] width 68 height 12
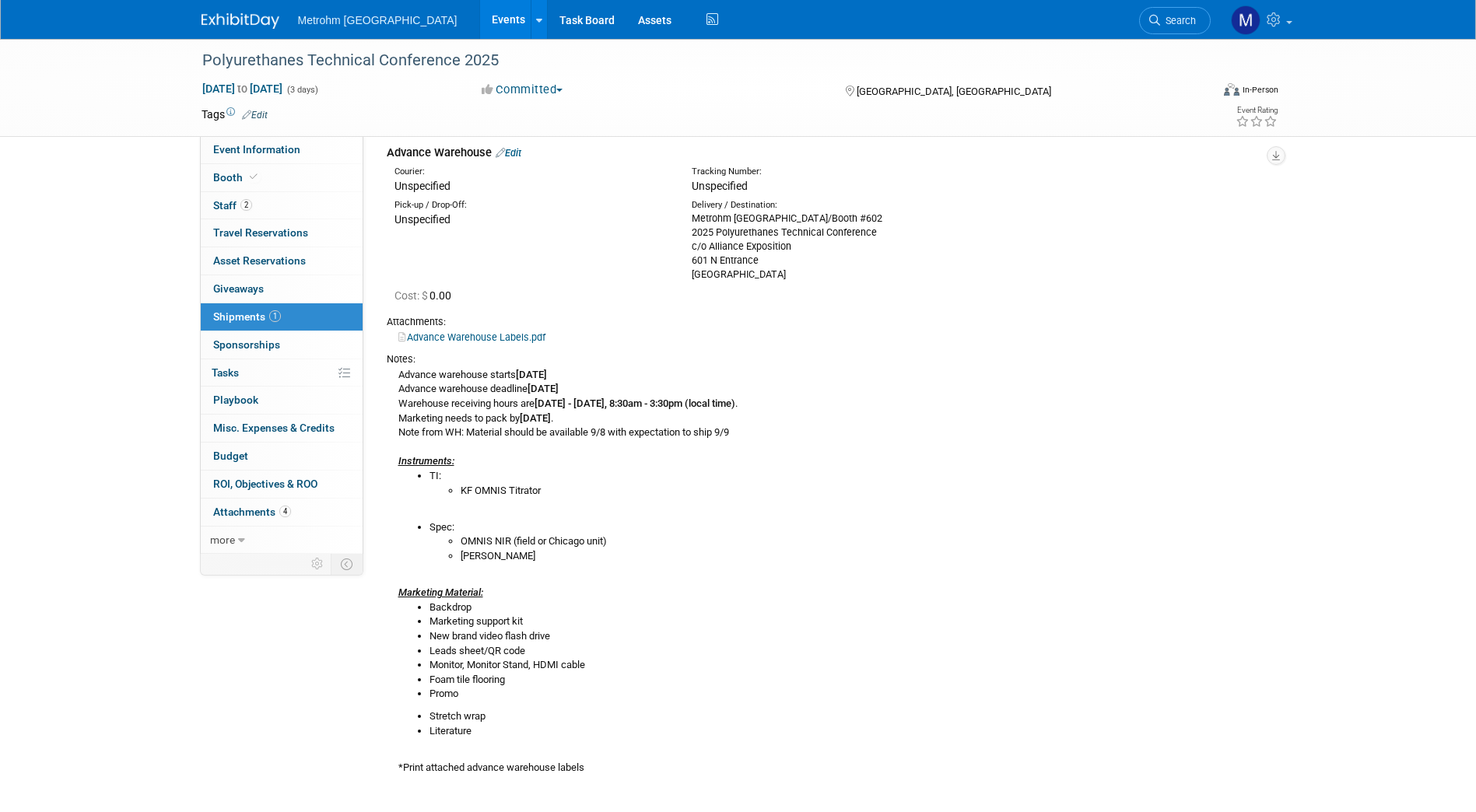
scroll to position [68, 0]
click at [240, 18] on img at bounding box center [240, 20] width 78 height 16
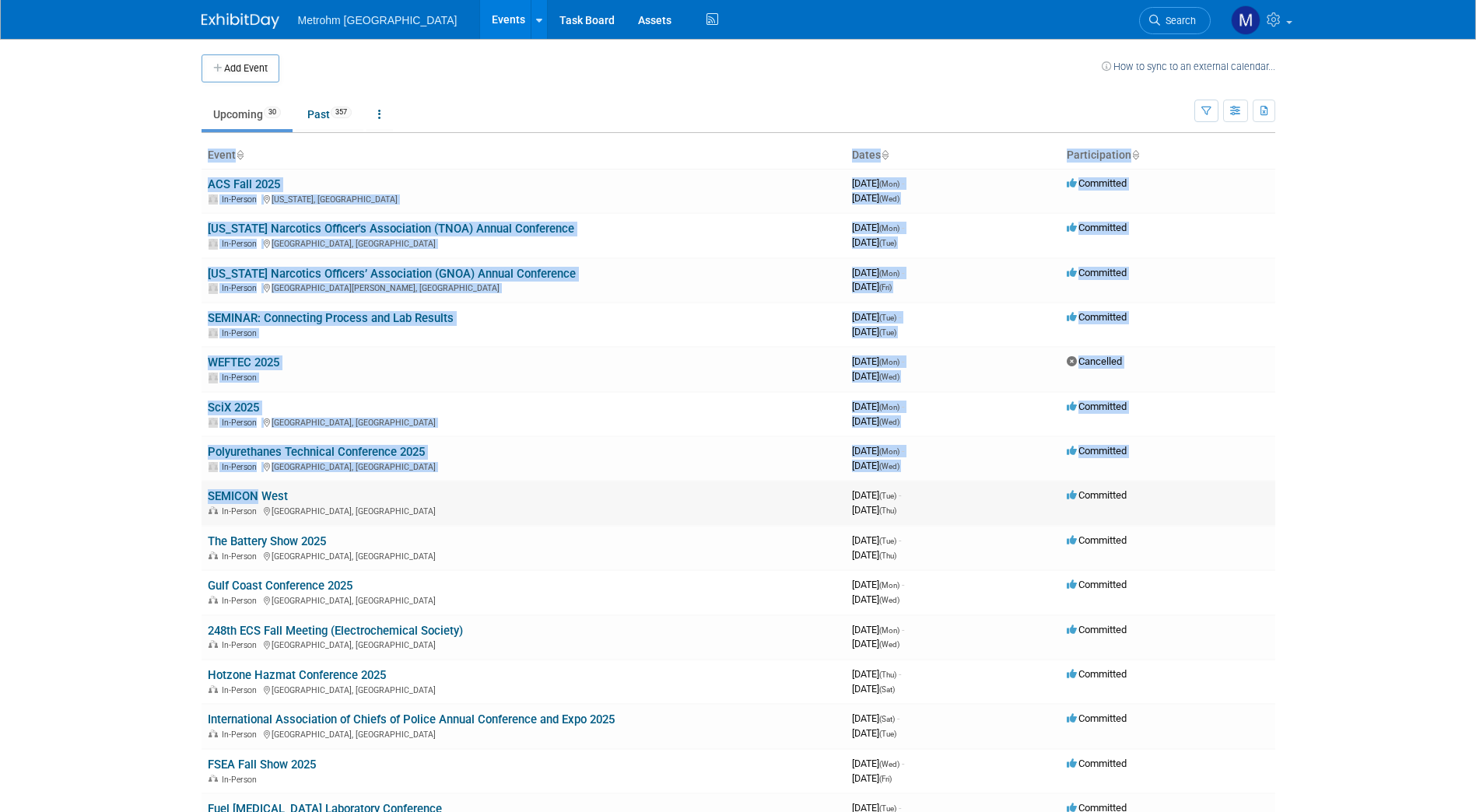
drag, startPoint x: 53, startPoint y: 513, endPoint x: 252, endPoint y: 496, distance: 199.7
click at [252, 496] on body "Metrohm [GEOGRAPHIC_DATA] Events Add Event Bulk Upload Events Shareable Event B…" at bounding box center [738, 406] width 1476 height 812
click at [252, 496] on link "SEMICON West" at bounding box center [248, 496] width 80 height 14
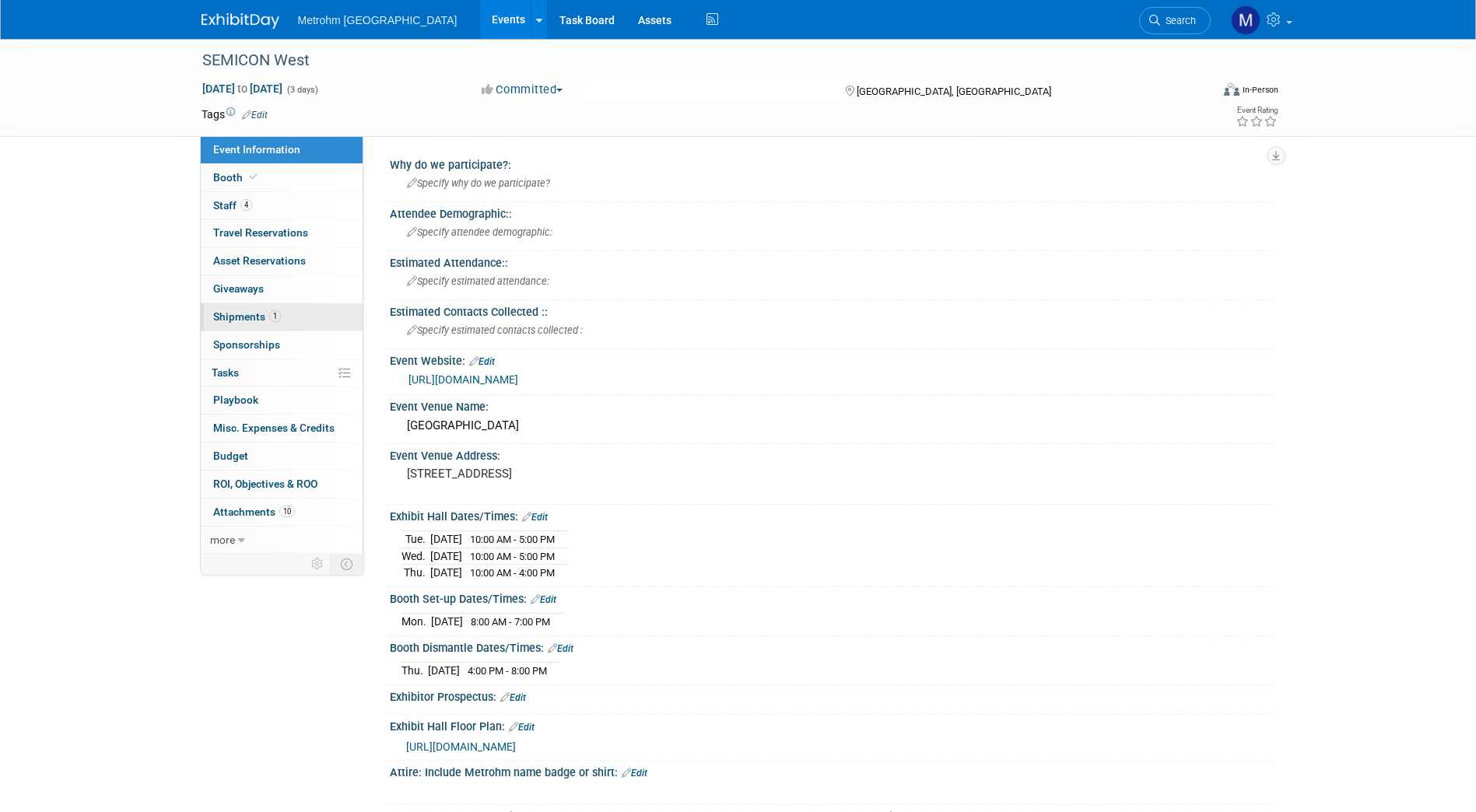
click at [257, 312] on span "Shipments 1" at bounding box center [247, 316] width 68 height 12
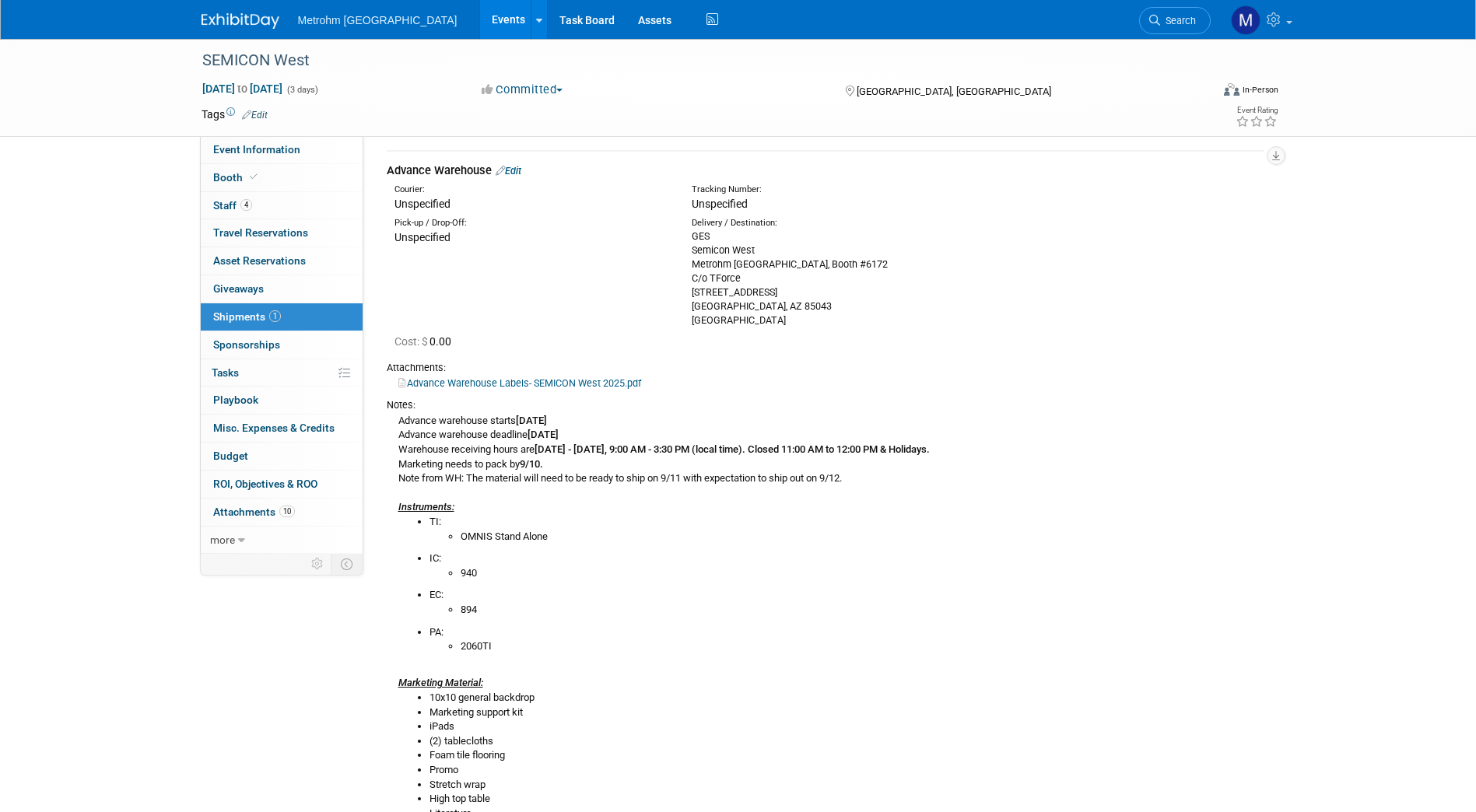
scroll to position [50, 0]
drag, startPoint x: 227, startPoint y: 31, endPoint x: 228, endPoint y: 16, distance: 15.0
click at [228, 16] on div "Metrohm USA Events Add Event Bulk Upload Events Shareable Event Boards Recently…" at bounding box center [738, 19] width 1097 height 39
click at [228, 16] on img at bounding box center [240, 20] width 78 height 16
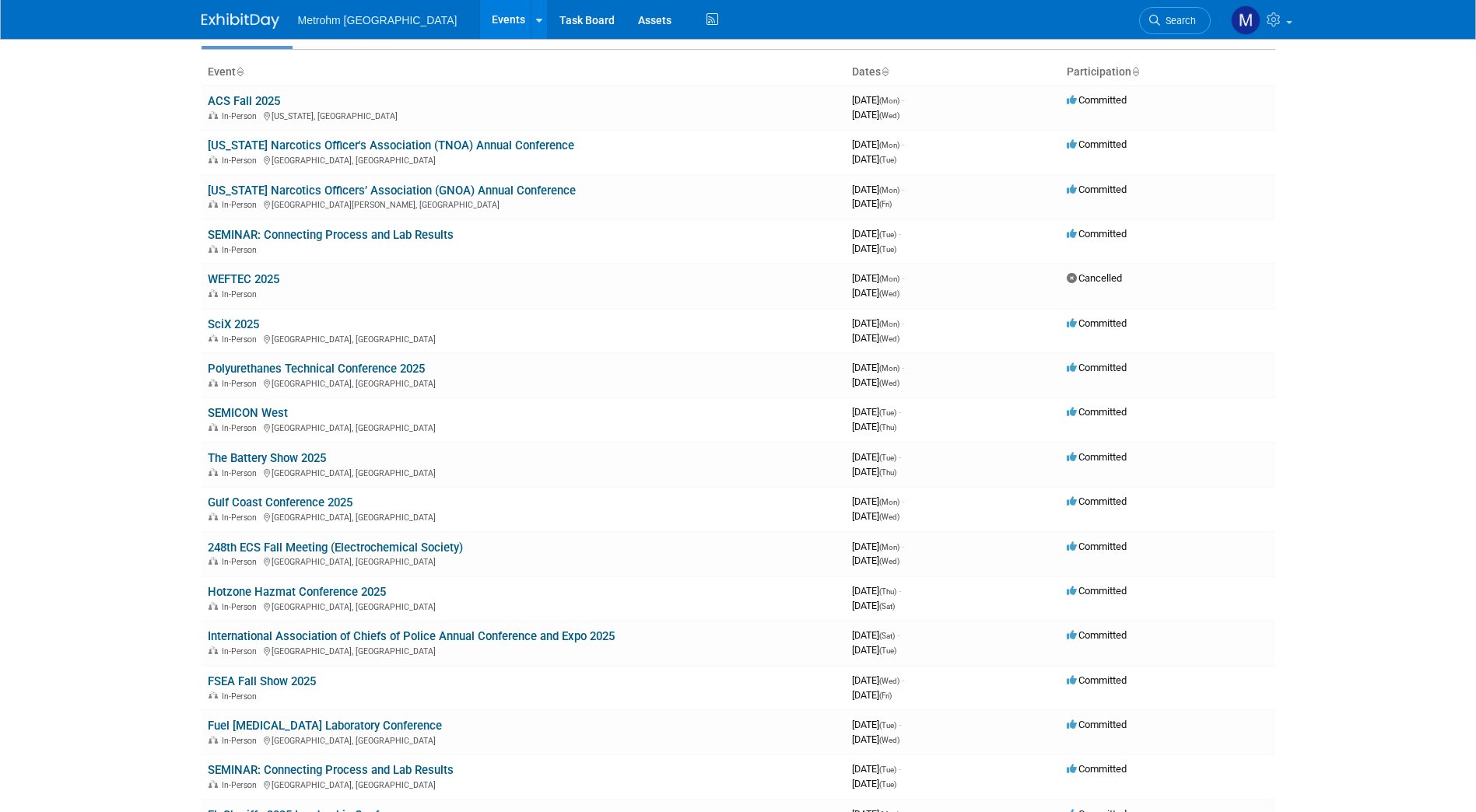
scroll to position [84, 0]
